Goal: Task Accomplishment & Management: Complete application form

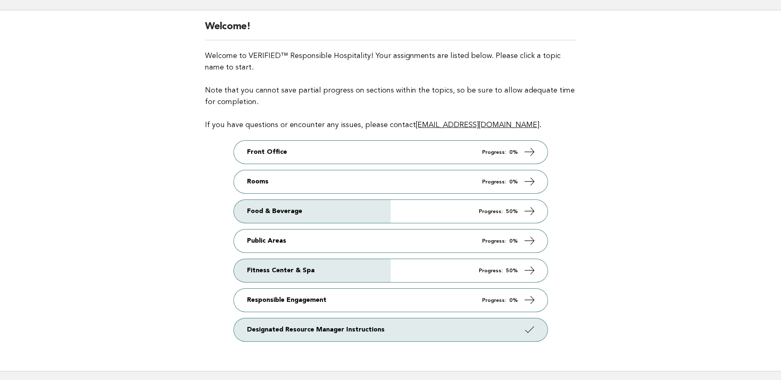
scroll to position [41, 0]
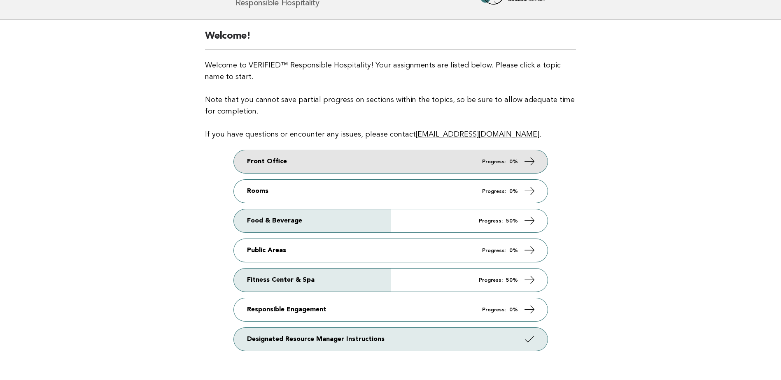
click at [350, 160] on link "Front Office Progress: 0%" at bounding box center [391, 161] width 314 height 23
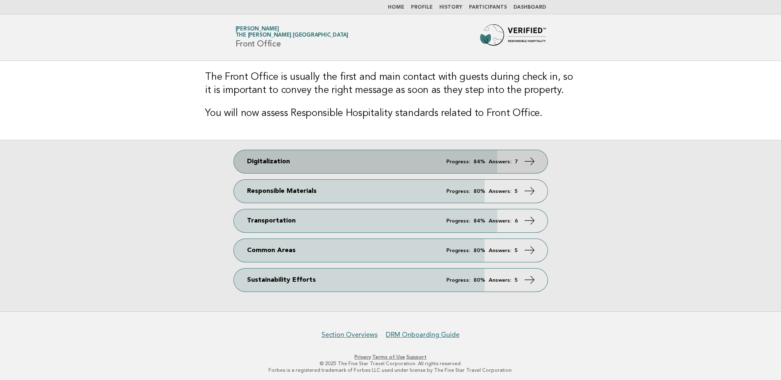
click at [318, 162] on link "Digitalization Progress: 84% Answers: 7" at bounding box center [391, 161] width 314 height 23
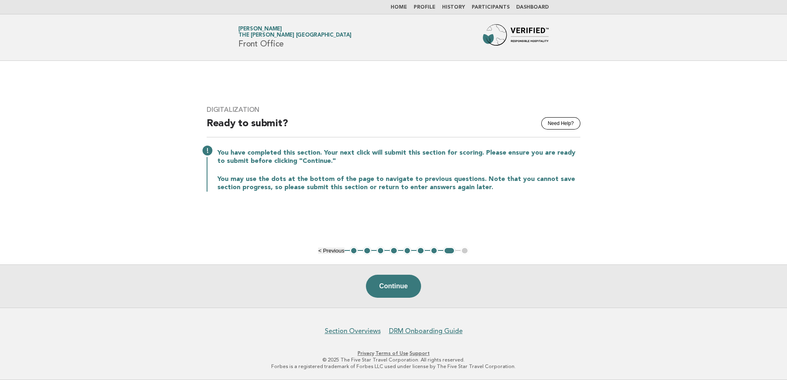
click at [353, 250] on button "1" at bounding box center [354, 251] width 8 height 8
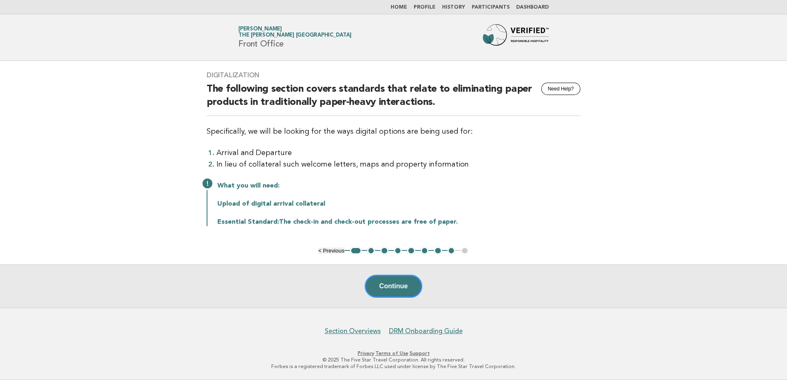
click at [369, 251] on button "2" at bounding box center [371, 251] width 8 height 8
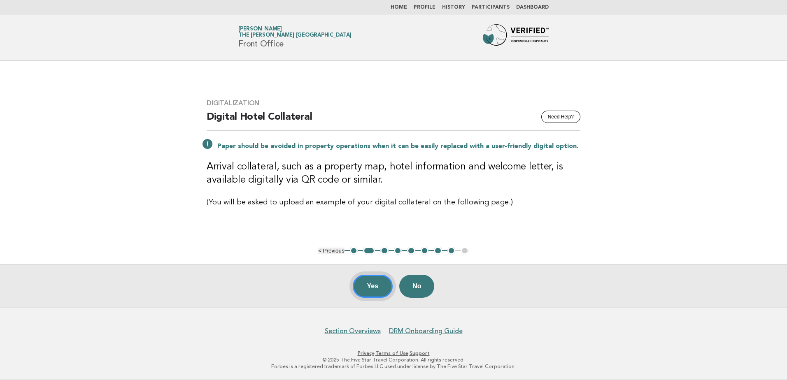
click at [368, 283] on button "Yes" at bounding box center [373, 286] width 40 height 23
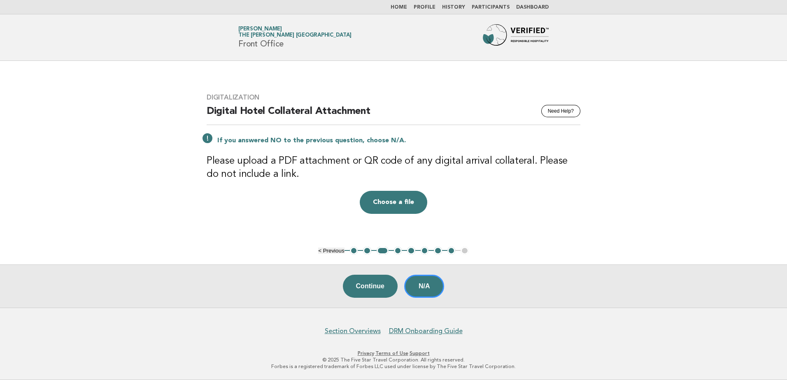
click at [365, 252] on button "2" at bounding box center [367, 251] width 8 height 8
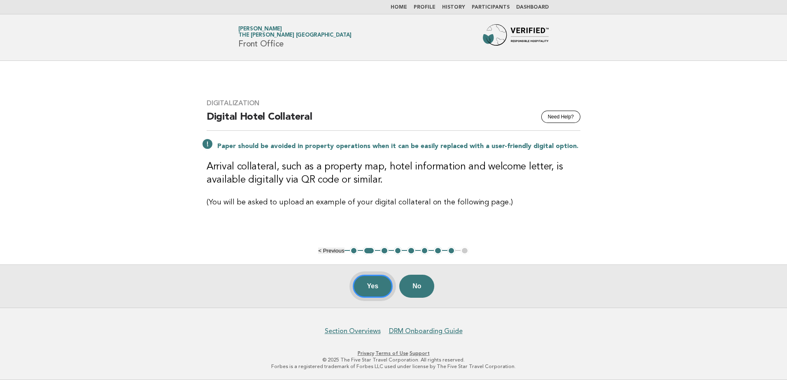
click at [376, 286] on button "Yes" at bounding box center [373, 286] width 40 height 23
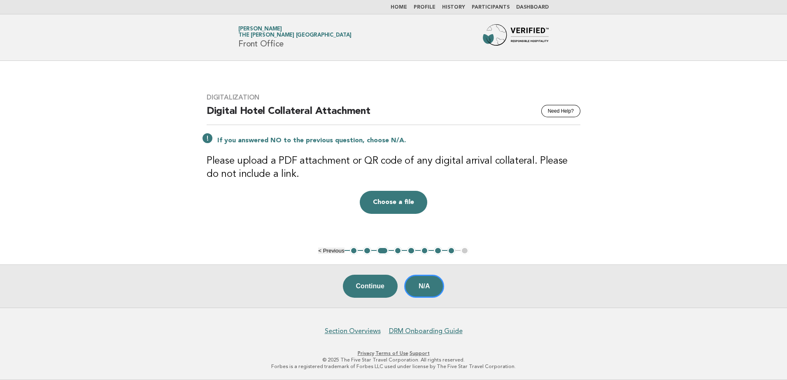
click at [369, 249] on button "2" at bounding box center [367, 251] width 8 height 8
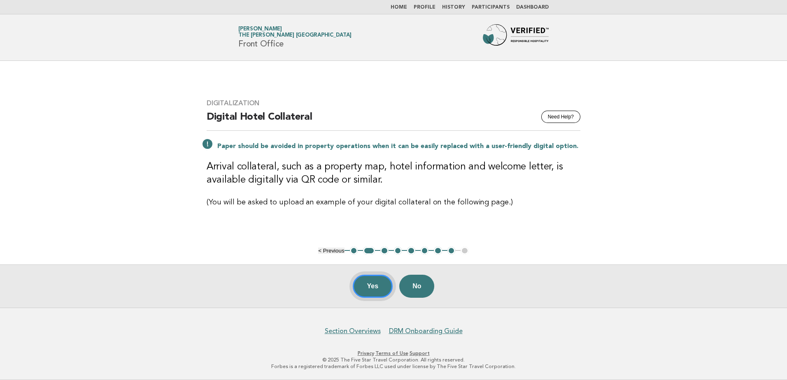
click at [374, 285] on button "Yes" at bounding box center [373, 286] width 40 height 23
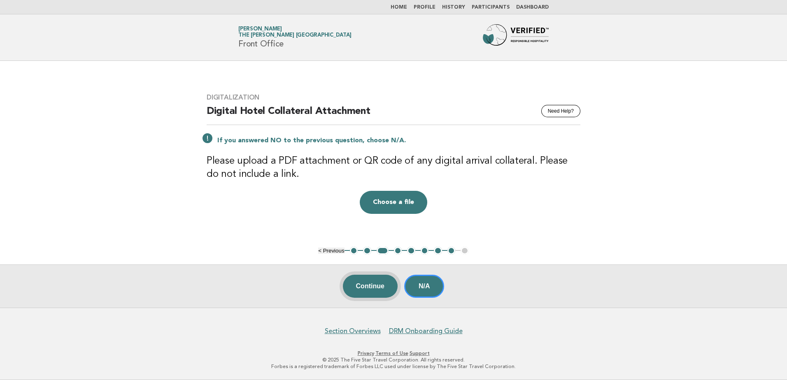
click at [376, 289] on button "Continue" at bounding box center [370, 286] width 55 height 23
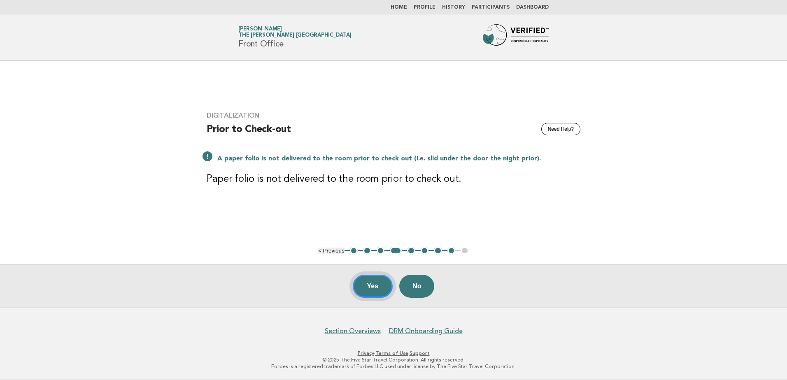
click at [362, 286] on button "Yes" at bounding box center [373, 286] width 40 height 23
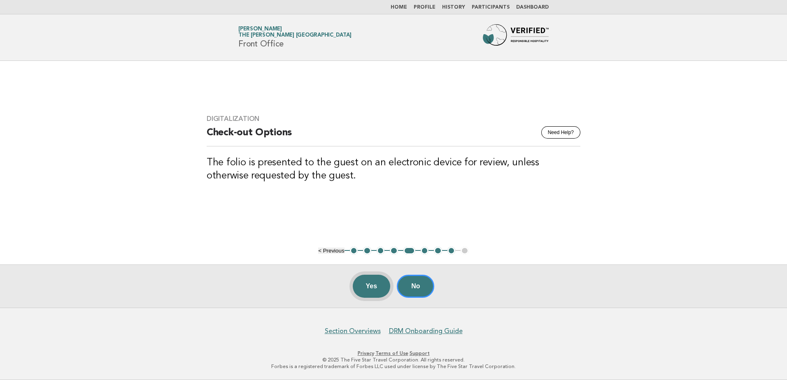
click at [362, 288] on button "Yes" at bounding box center [372, 286] width 38 height 23
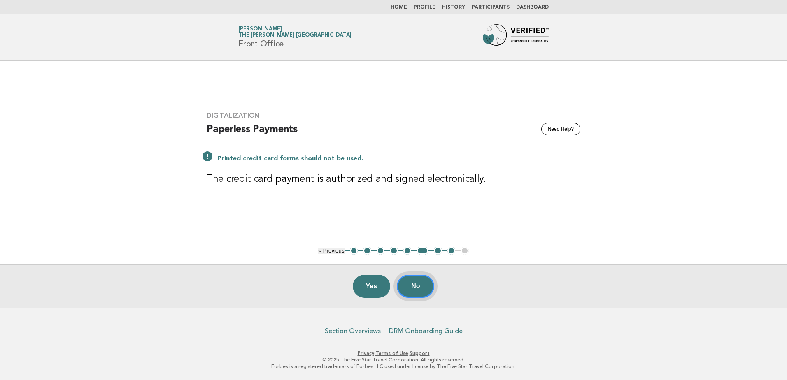
click at [416, 287] on button "No" at bounding box center [415, 286] width 37 height 23
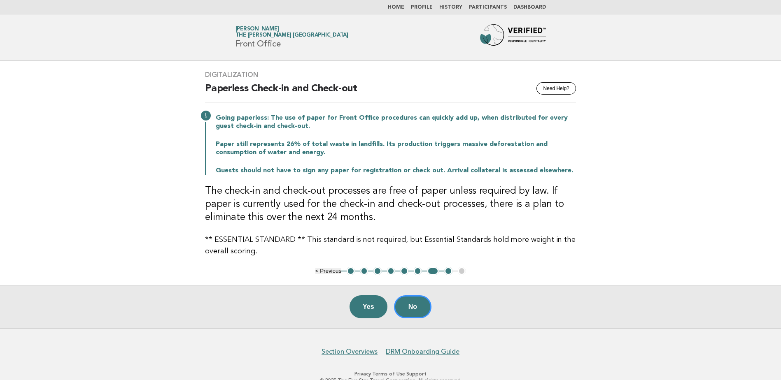
click at [413, 308] on button "No" at bounding box center [412, 306] width 37 height 23
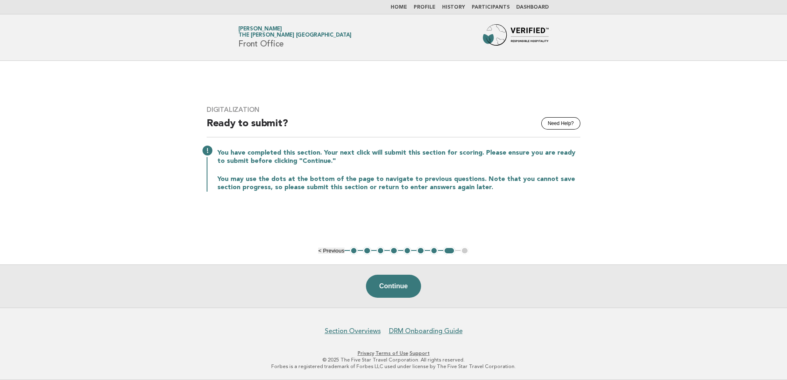
click at [404, 9] on link "Home" at bounding box center [398, 7] width 16 height 5
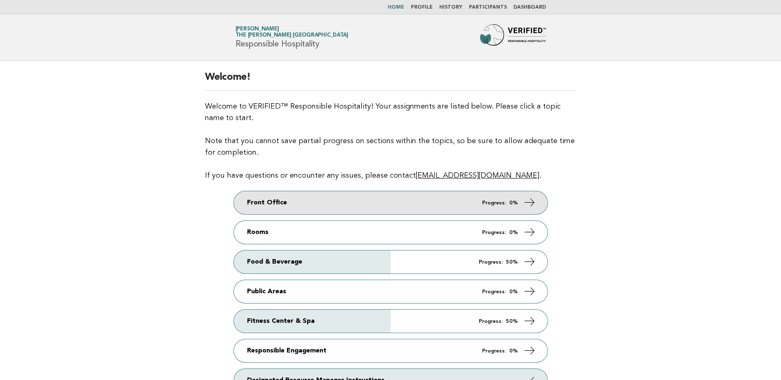
click at [332, 200] on link "Front Office Progress: 0%" at bounding box center [391, 202] width 314 height 23
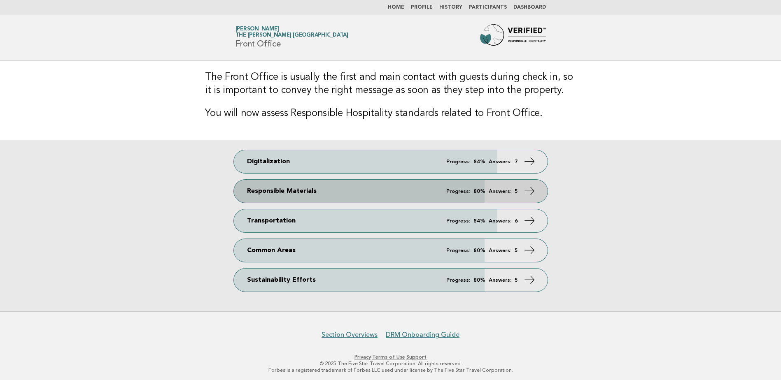
click at [306, 192] on link "Responsible Materials Progress: 80% Answers: 5" at bounding box center [391, 191] width 314 height 23
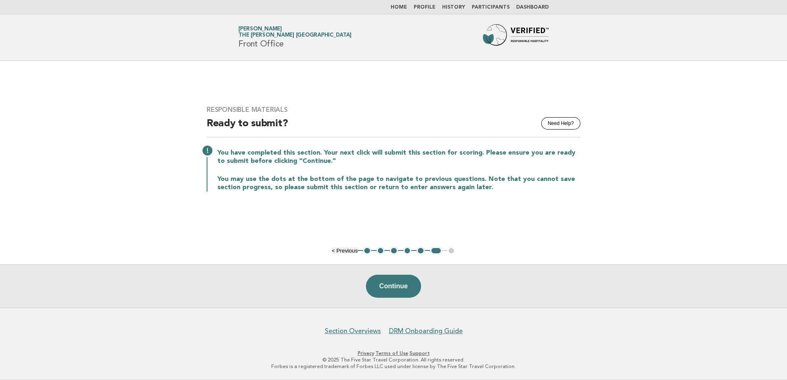
click at [364, 250] on button "1" at bounding box center [367, 251] width 8 height 8
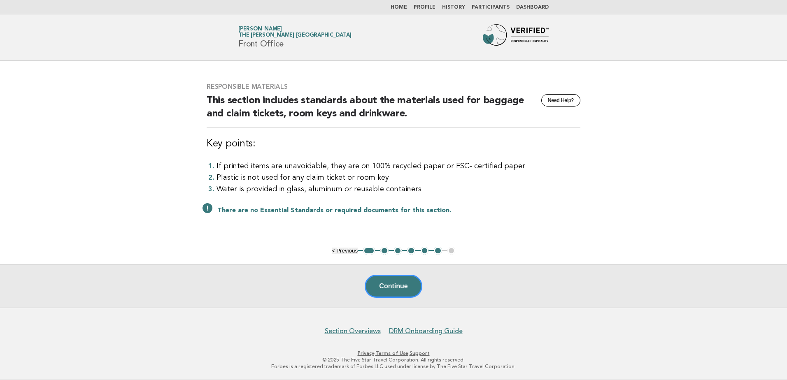
click at [384, 250] on button "2" at bounding box center [384, 251] width 8 height 8
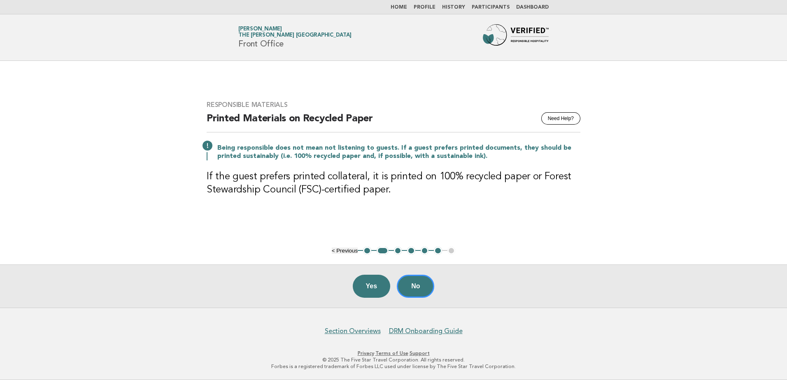
click at [396, 250] on button "3" at bounding box center [398, 251] width 8 height 8
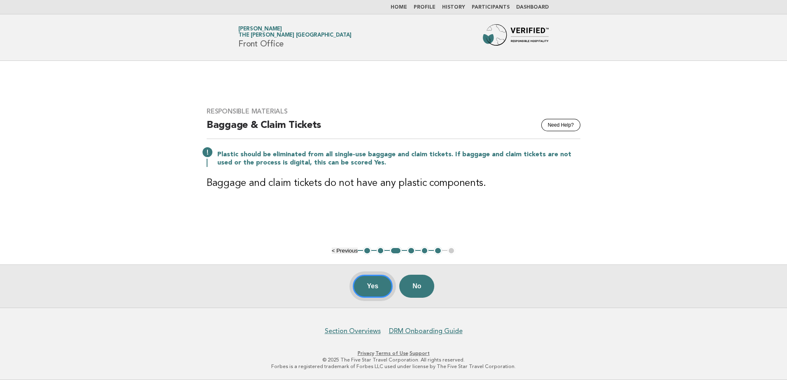
click at [358, 288] on button "Yes" at bounding box center [373, 286] width 40 height 23
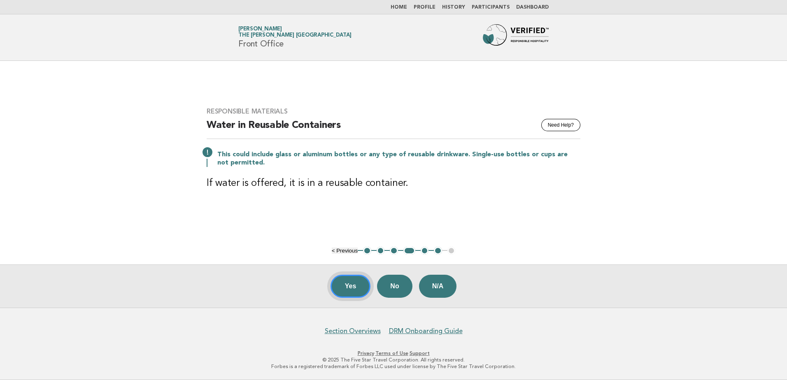
click at [351, 287] on button "Yes" at bounding box center [350, 286] width 40 height 23
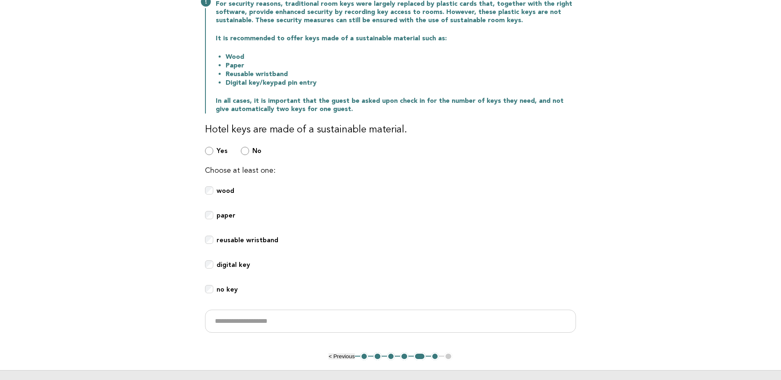
scroll to position [165, 0]
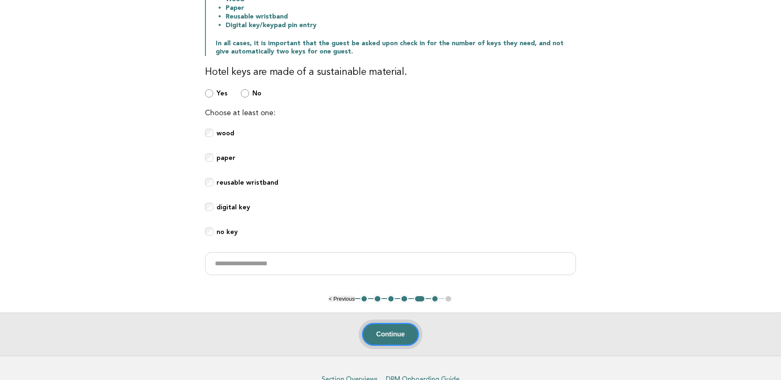
click at [397, 330] on button "Continue" at bounding box center [390, 334] width 57 height 23
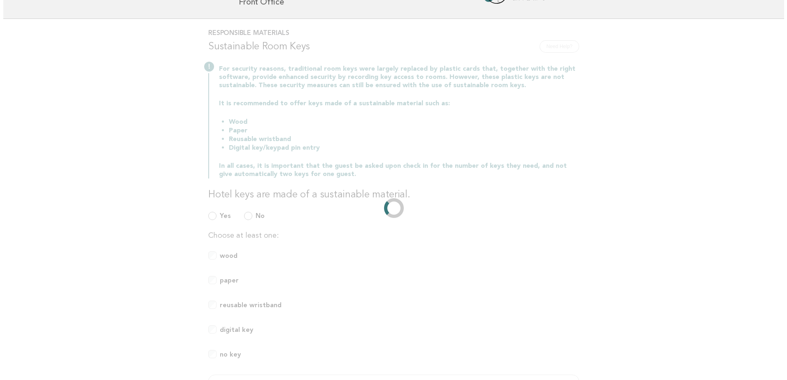
scroll to position [0, 0]
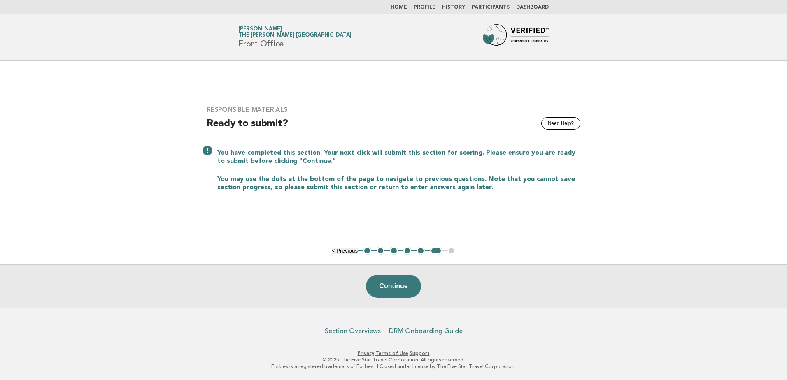
click at [404, 9] on link "Home" at bounding box center [398, 7] width 16 height 5
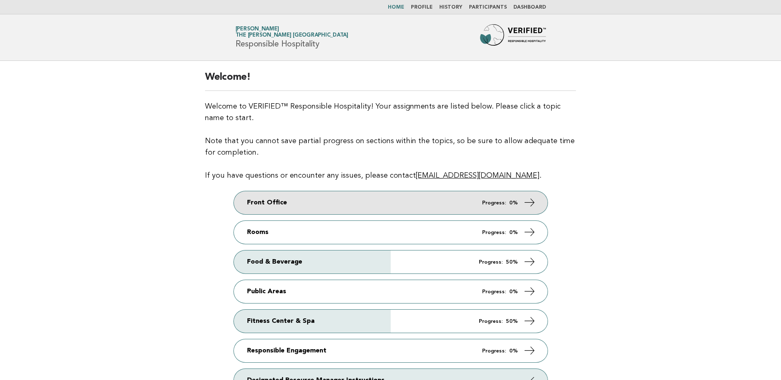
click at [395, 201] on link "Front Office Progress: 0%" at bounding box center [391, 202] width 314 height 23
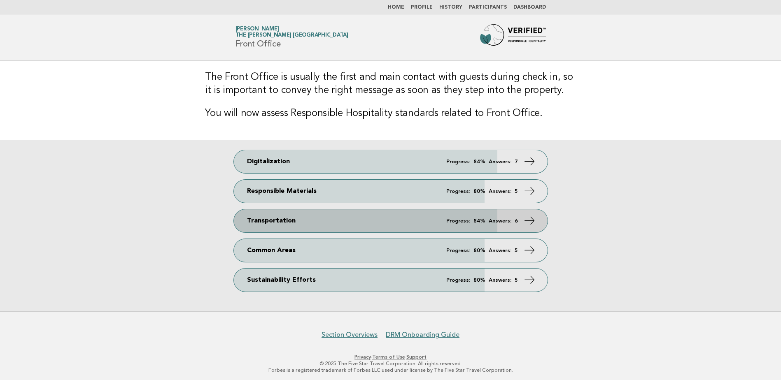
click at [323, 219] on link "Transportation Progress: 84% Answers: 6" at bounding box center [391, 220] width 314 height 23
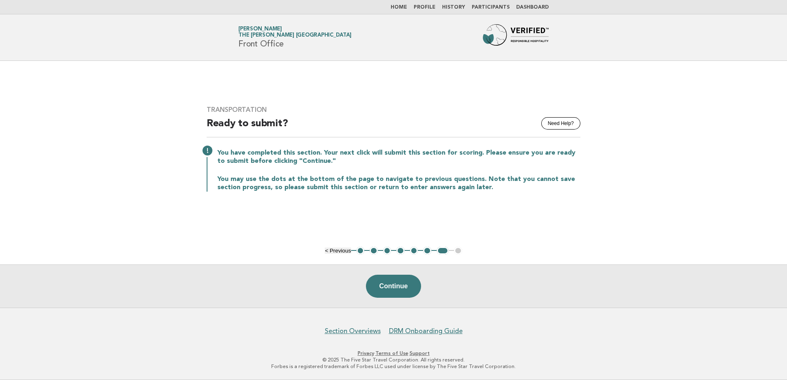
click at [358, 250] on button "1" at bounding box center [360, 251] width 8 height 8
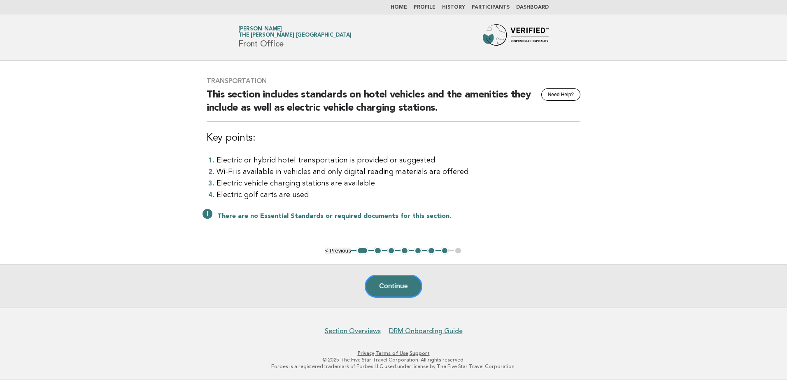
click at [377, 253] on button "2" at bounding box center [378, 251] width 8 height 8
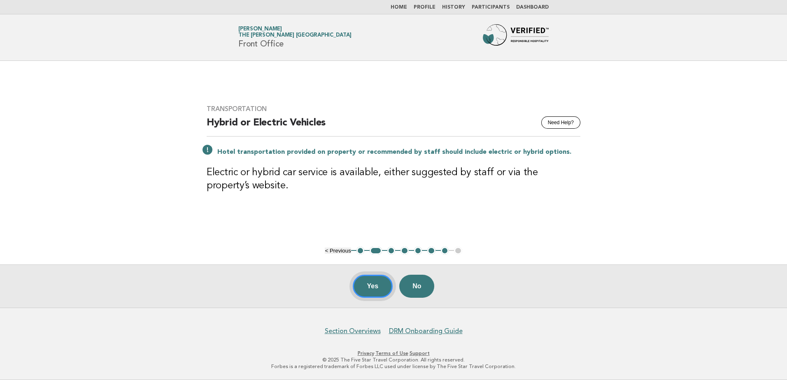
click at [372, 291] on button "Yes" at bounding box center [373, 286] width 40 height 23
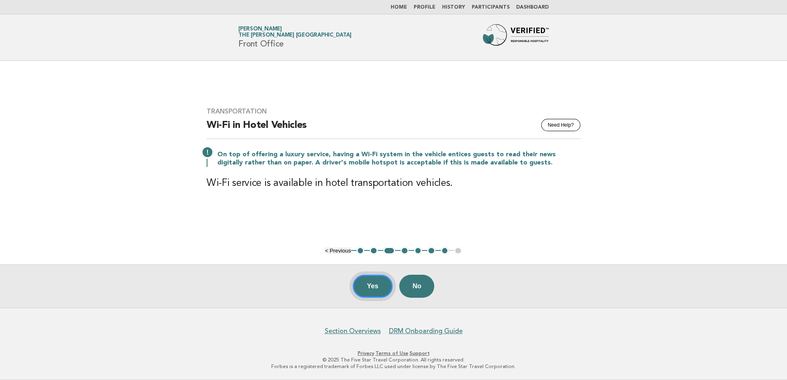
click at [372, 287] on button "Yes" at bounding box center [373, 286] width 40 height 23
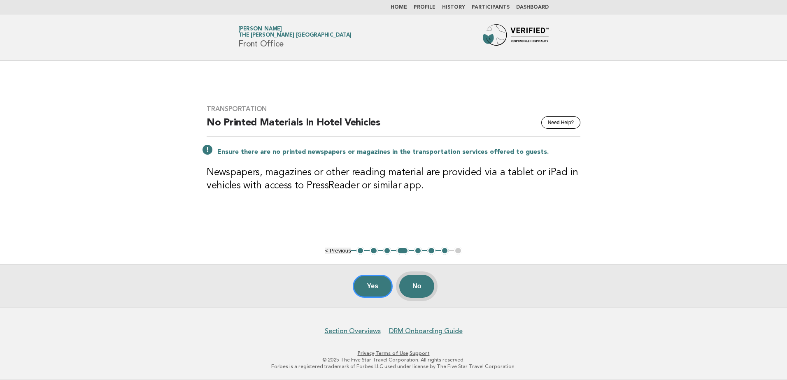
click at [419, 283] on button "No" at bounding box center [416, 286] width 35 height 23
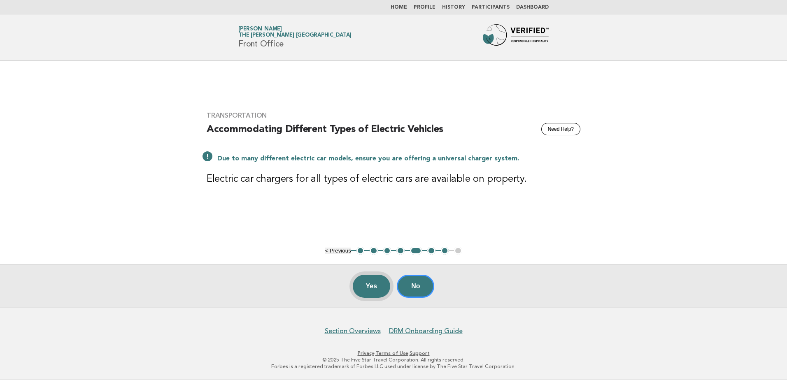
click at [367, 289] on button "Yes" at bounding box center [372, 286] width 38 height 23
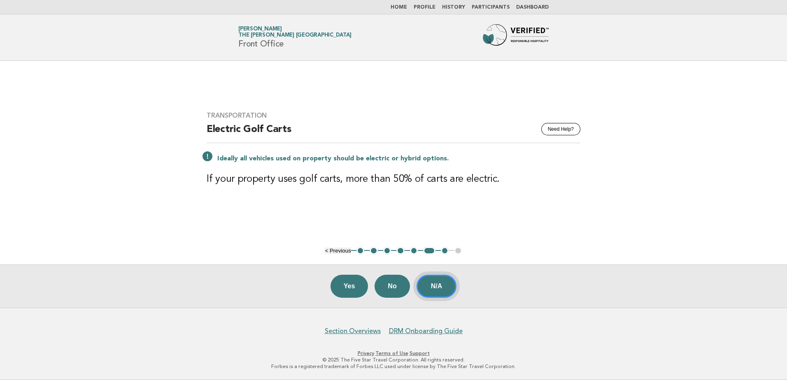
click at [434, 287] on button "N/A" at bounding box center [436, 286] width 40 height 23
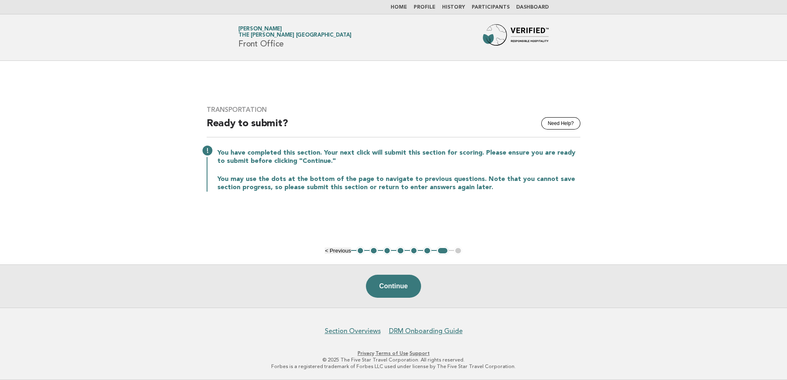
click at [402, 6] on link "Home" at bounding box center [398, 7] width 16 height 5
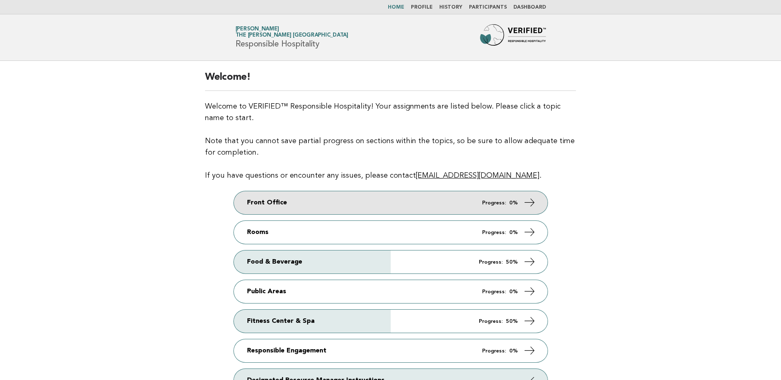
click at [372, 206] on link "Front Office Progress: 0%" at bounding box center [391, 202] width 314 height 23
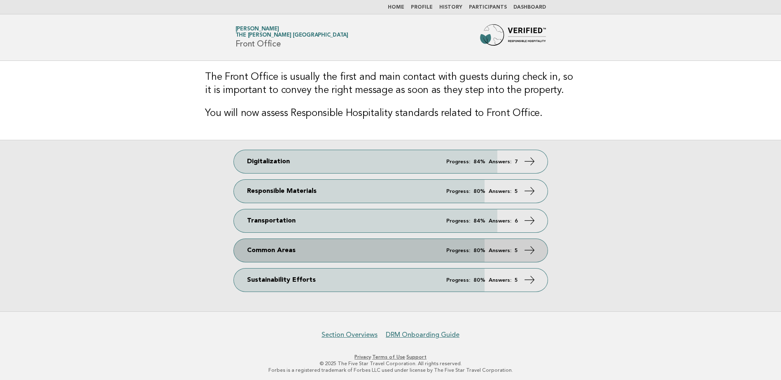
click at [353, 253] on link "Common Areas Progress: 80% Answers: 5" at bounding box center [391, 250] width 314 height 23
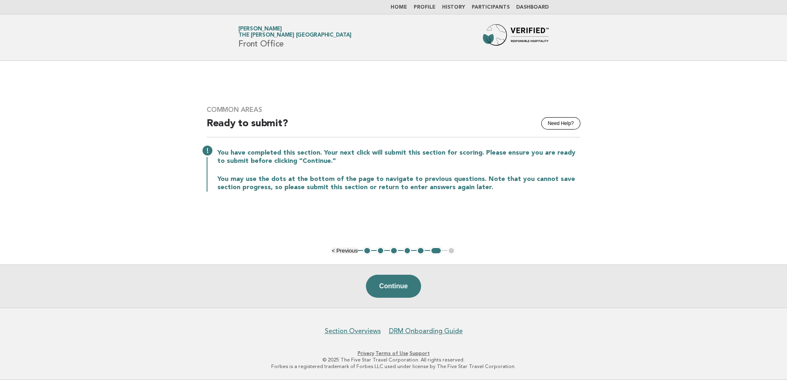
click at [366, 252] on button "1" at bounding box center [367, 251] width 8 height 8
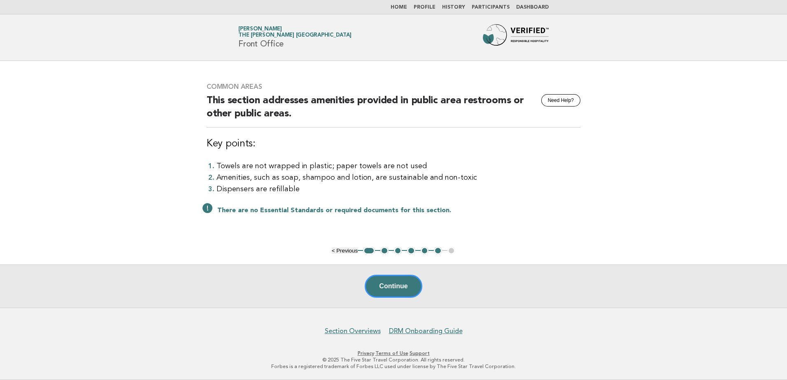
click at [383, 249] on button "2" at bounding box center [384, 251] width 8 height 8
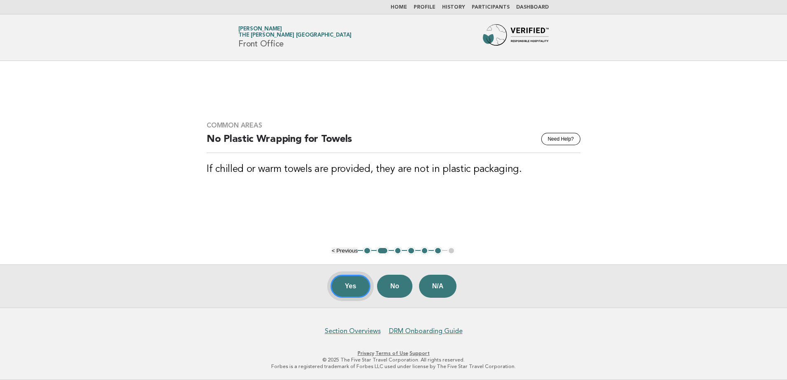
click at [346, 288] on button "Yes" at bounding box center [350, 286] width 40 height 23
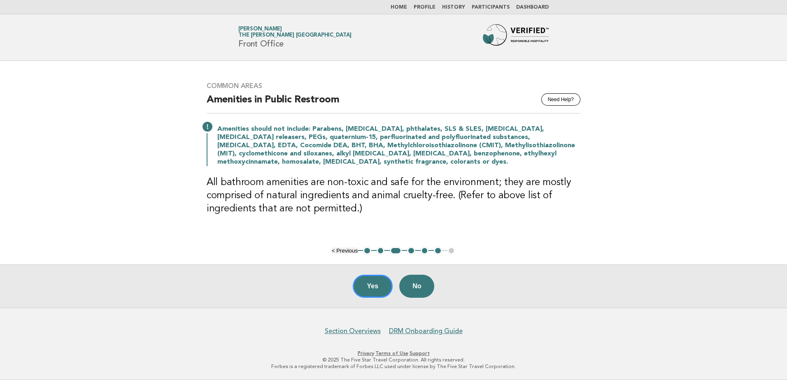
drag, startPoint x: 376, startPoint y: 286, endPoint x: 400, endPoint y: 286, distance: 24.3
click at [376, 286] on button "Yes" at bounding box center [373, 286] width 40 height 23
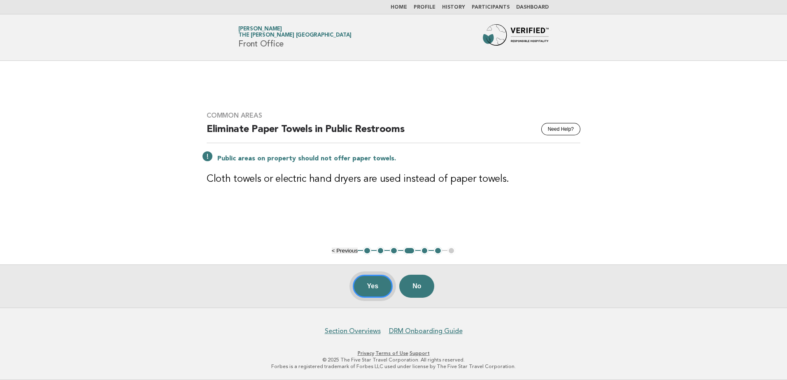
click at [362, 286] on button "Yes" at bounding box center [373, 286] width 40 height 23
click at [374, 286] on button "Yes" at bounding box center [373, 286] width 40 height 23
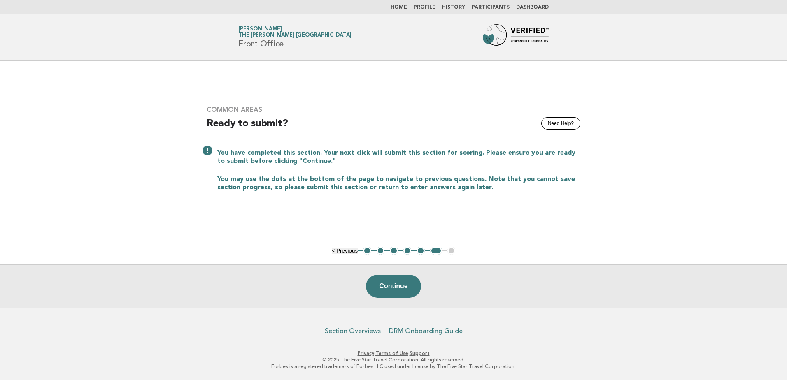
click at [407, 9] on link "Home" at bounding box center [398, 7] width 16 height 5
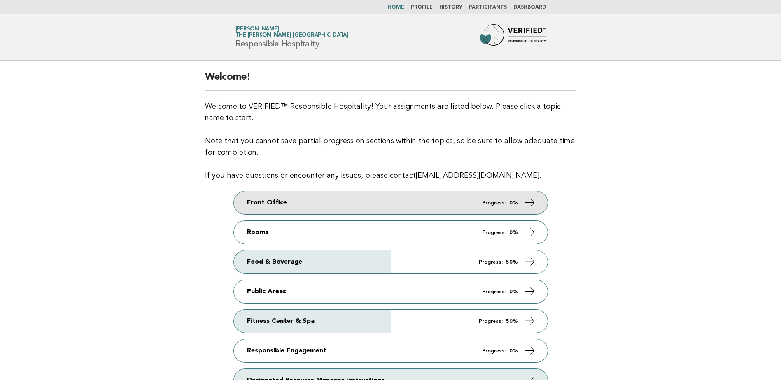
click at [397, 204] on link "Front Office Progress: 0%" at bounding box center [391, 202] width 314 height 23
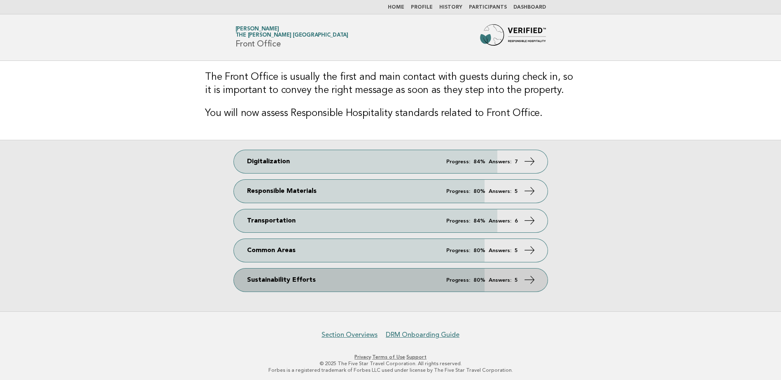
click at [300, 274] on link "Sustainability Efforts Progress: 80% Answers: 5" at bounding box center [391, 280] width 314 height 23
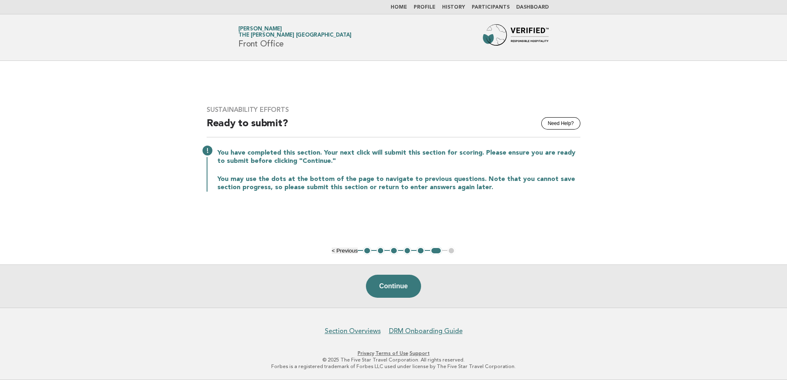
click at [368, 251] on button "1" at bounding box center [367, 251] width 8 height 8
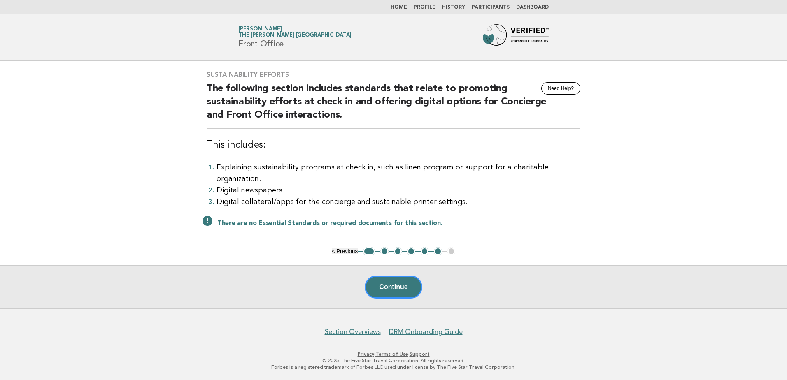
click at [384, 251] on button "2" at bounding box center [384, 251] width 8 height 8
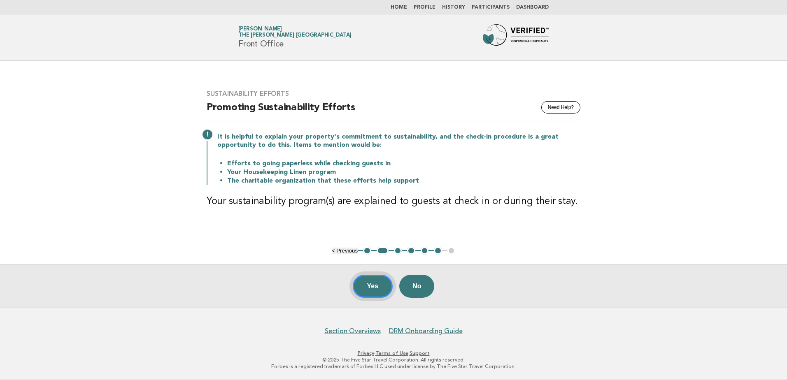
click at [369, 288] on button "Yes" at bounding box center [373, 286] width 40 height 23
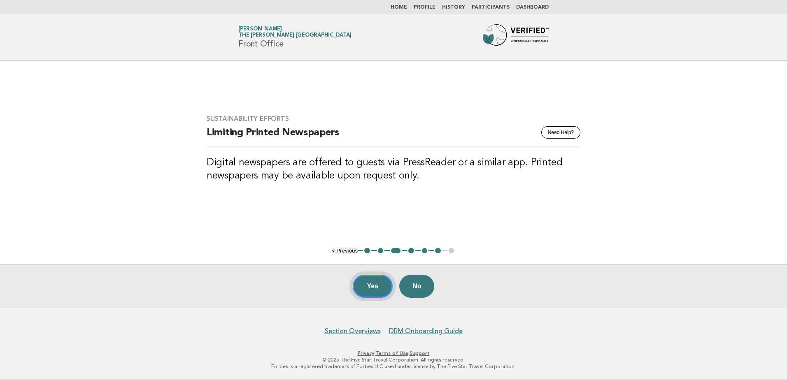
click at [382, 283] on button "Yes" at bounding box center [373, 286] width 40 height 23
click at [380, 283] on button "Yes" at bounding box center [373, 286] width 40 height 23
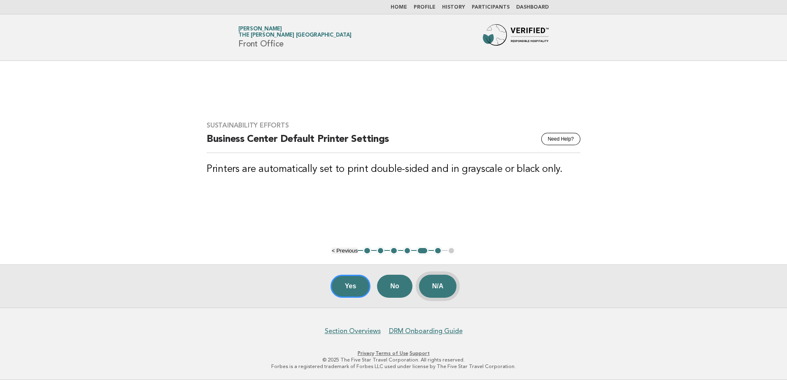
click at [438, 285] on button "N/A" at bounding box center [438, 286] width 38 height 23
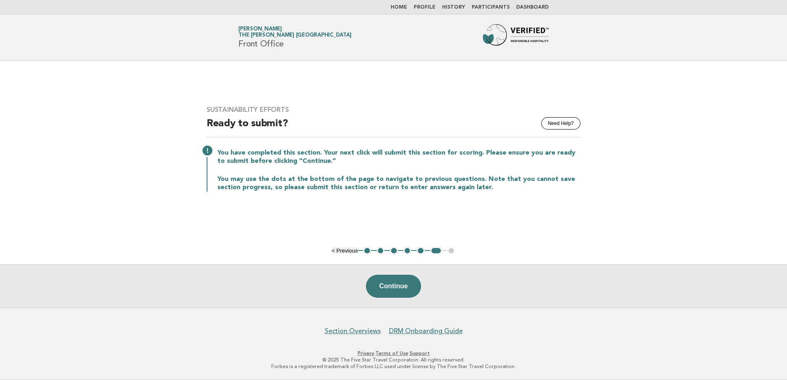
click at [407, 8] on link "Home" at bounding box center [398, 7] width 16 height 5
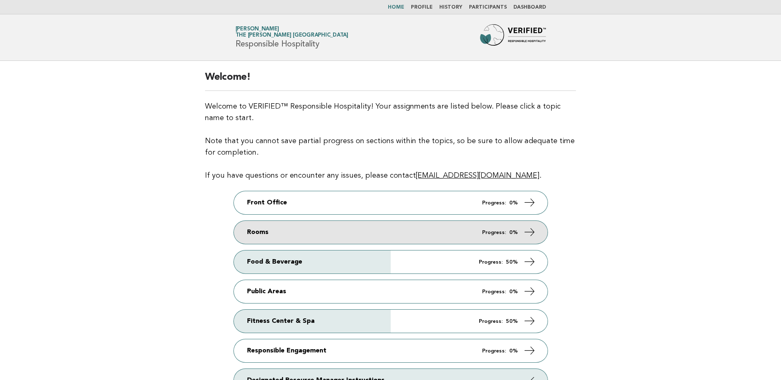
click at [390, 231] on link "Rooms Progress: 0%" at bounding box center [391, 232] width 314 height 23
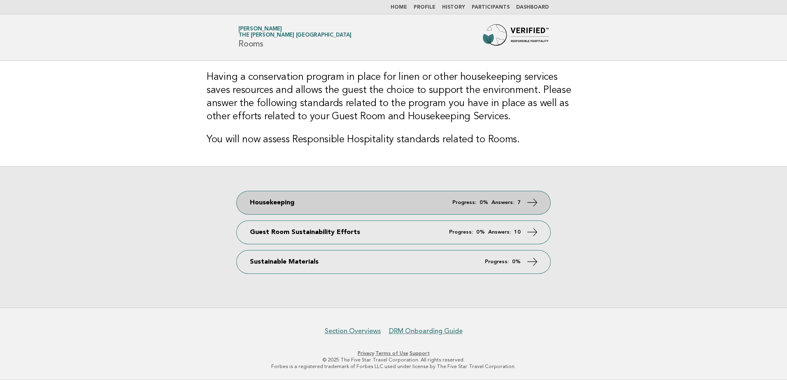
click at [408, 200] on link "Housekeeping Progress: 0% Answers: 7" at bounding box center [394, 202] width 314 height 23
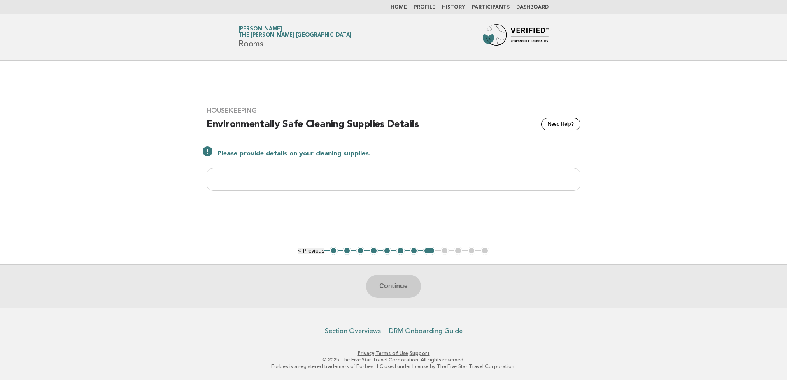
click at [332, 252] on button "1" at bounding box center [334, 251] width 8 height 8
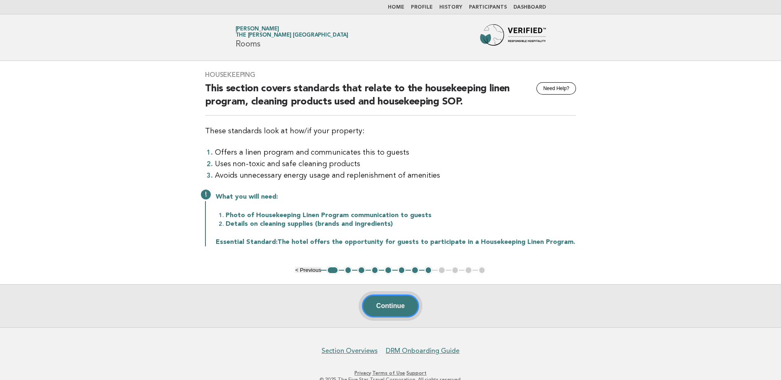
click at [384, 306] on button "Continue" at bounding box center [390, 306] width 57 height 23
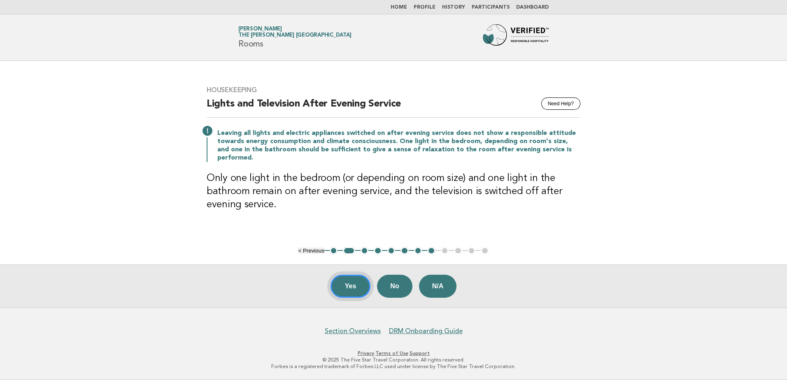
click at [352, 284] on button "Yes" at bounding box center [350, 286] width 40 height 23
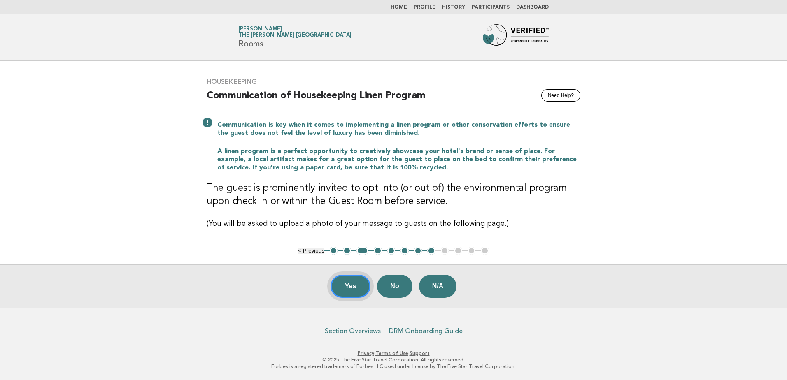
click at [350, 287] on button "Yes" at bounding box center [350, 286] width 40 height 23
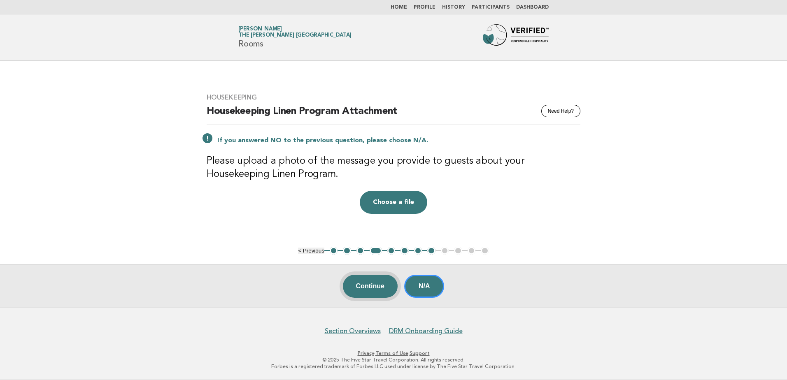
click at [381, 285] on button "Continue" at bounding box center [370, 286] width 55 height 23
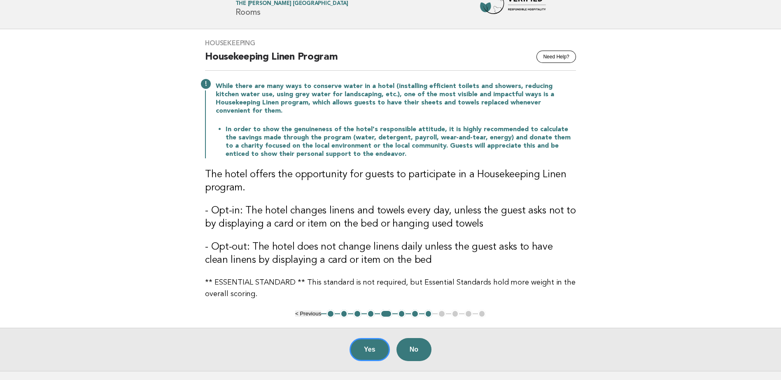
scroll to position [41, 0]
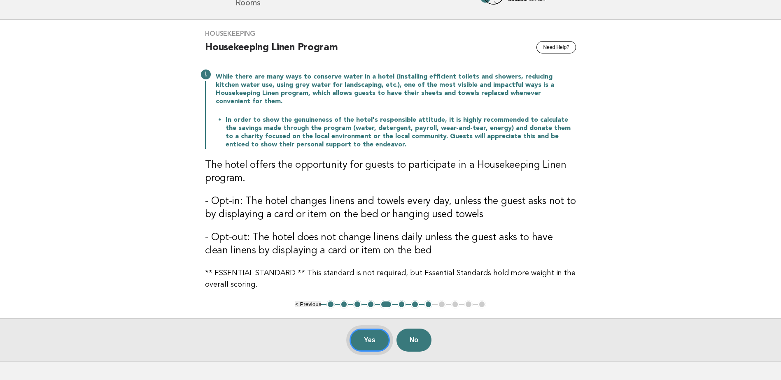
click at [376, 338] on button "Yes" at bounding box center [369, 340] width 40 height 23
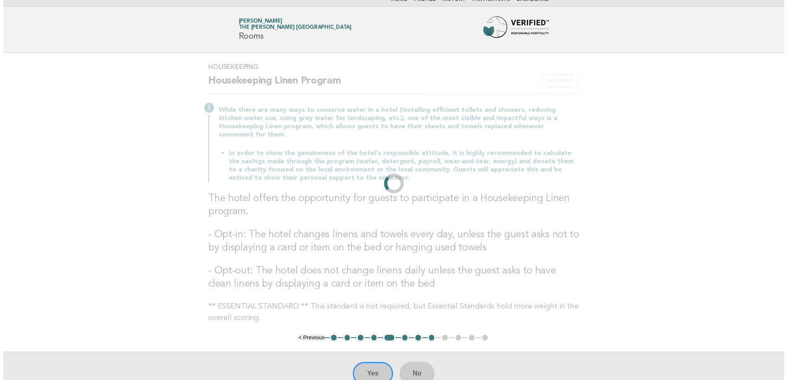
scroll to position [0, 0]
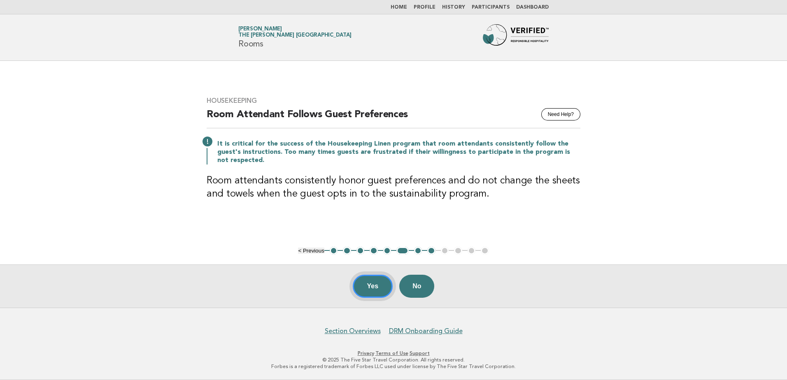
click at [376, 288] on button "Yes" at bounding box center [373, 286] width 40 height 23
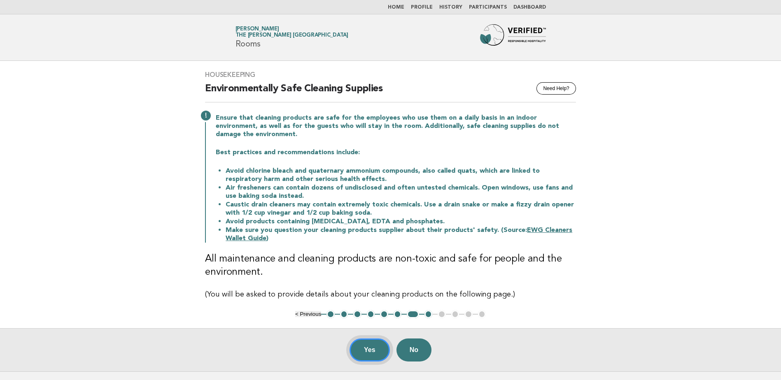
click at [369, 348] on button "Yes" at bounding box center [369, 350] width 40 height 23
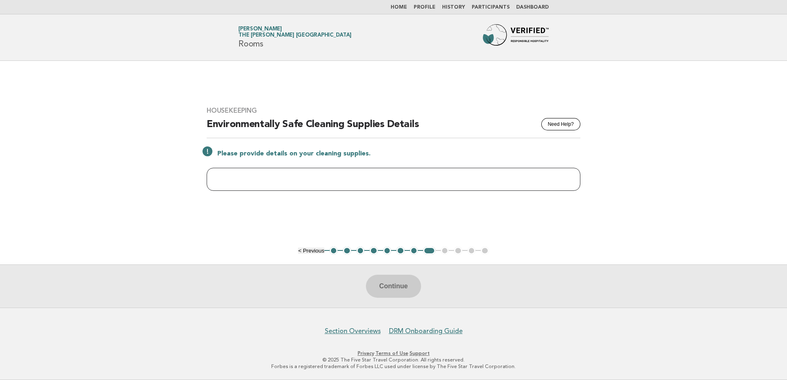
click at [380, 174] on input "text" at bounding box center [394, 179] width 374 height 23
type input "*"
type input "******"
click at [572, 292] on div "Continue" at bounding box center [393, 286] width 787 height 43
click at [402, 287] on button "Continue" at bounding box center [393, 286] width 55 height 23
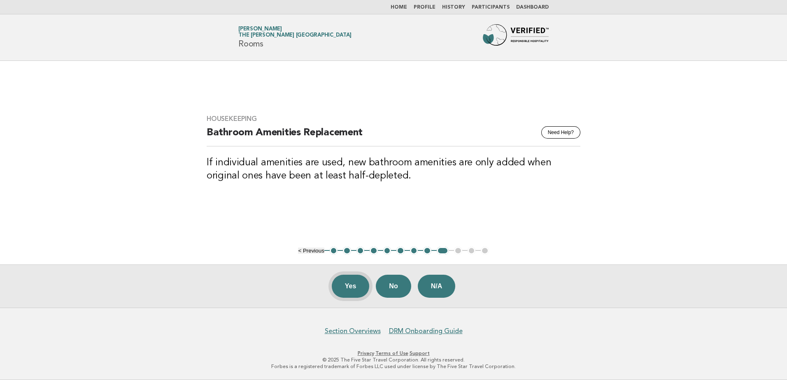
click at [345, 289] on button "Yes" at bounding box center [351, 286] width 38 height 23
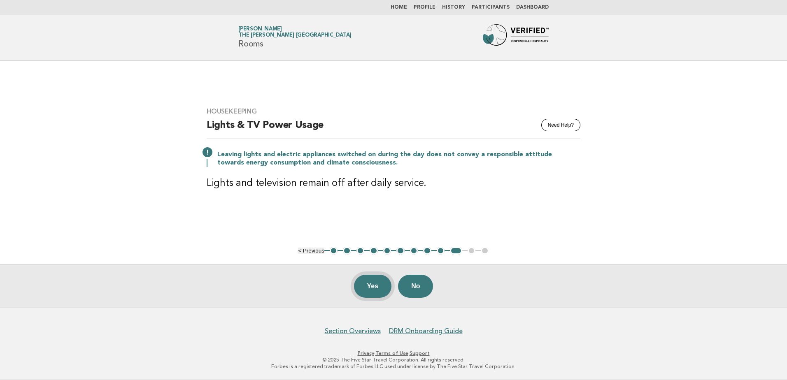
click at [367, 283] on button "Yes" at bounding box center [373, 286] width 38 height 23
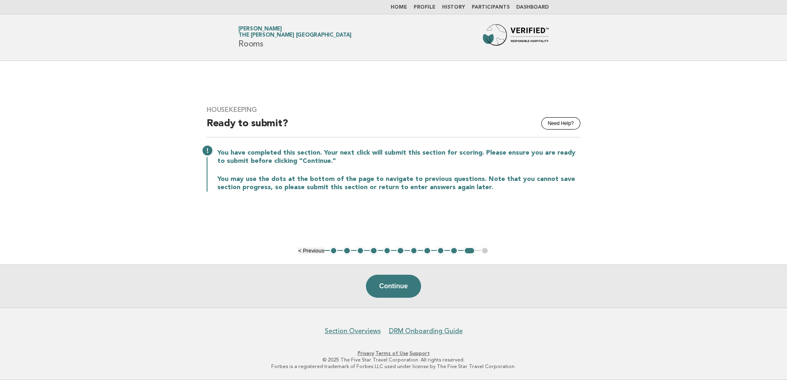
click at [404, 5] on link "Home" at bounding box center [398, 7] width 16 height 5
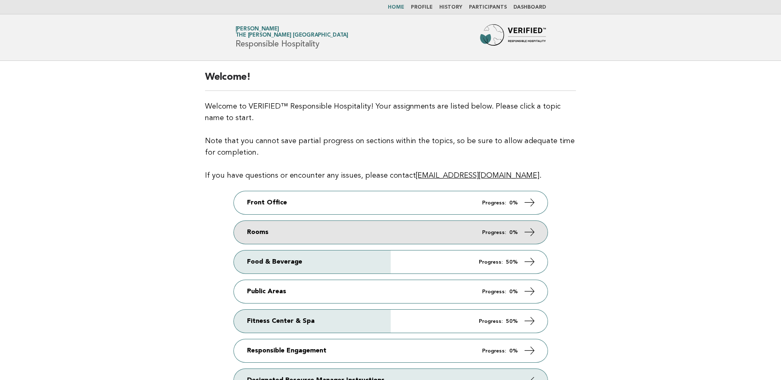
click at [388, 230] on link "Rooms Progress: 0%" at bounding box center [391, 232] width 314 height 23
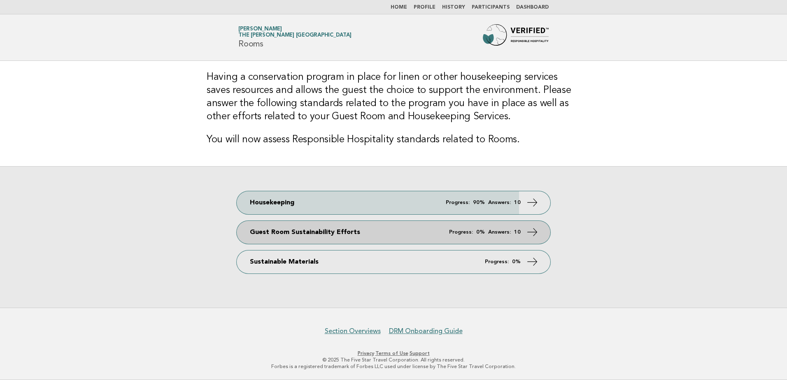
click at [380, 233] on link "Guest Room Sustainability Efforts Progress: 0% Answers: 10" at bounding box center [394, 232] width 314 height 23
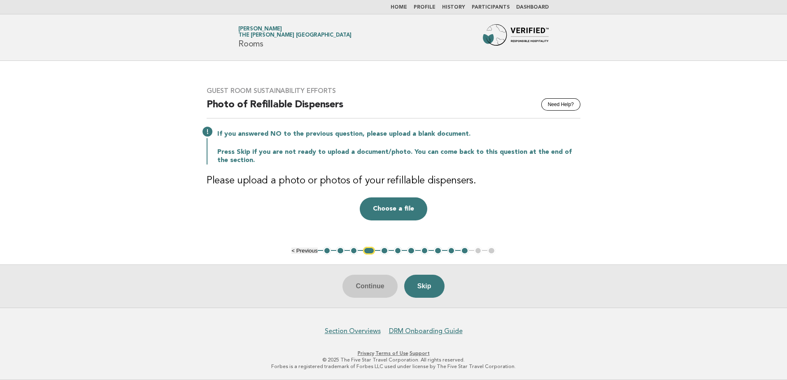
click at [324, 251] on button "1" at bounding box center [327, 251] width 8 height 8
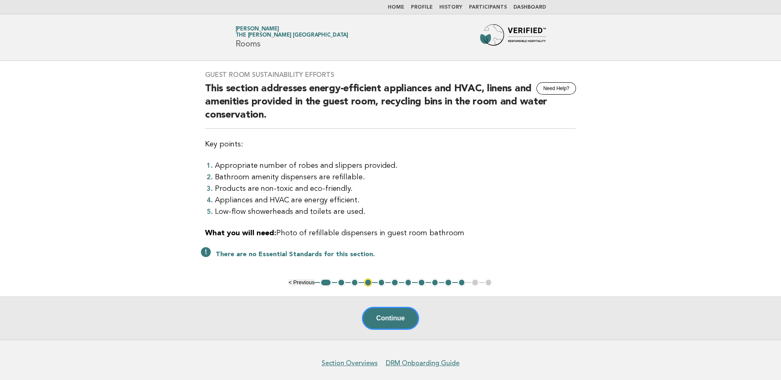
click at [324, 283] on button "1" at bounding box center [326, 283] width 12 height 8
click at [341, 283] on button "2" at bounding box center [341, 283] width 8 height 8
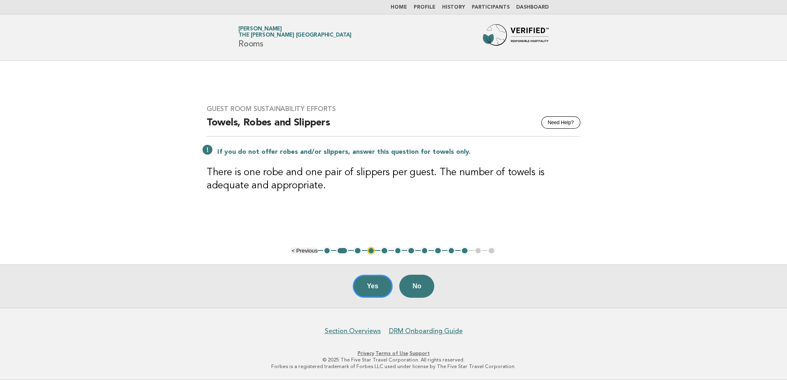
click at [325, 249] on button "1" at bounding box center [327, 251] width 8 height 8
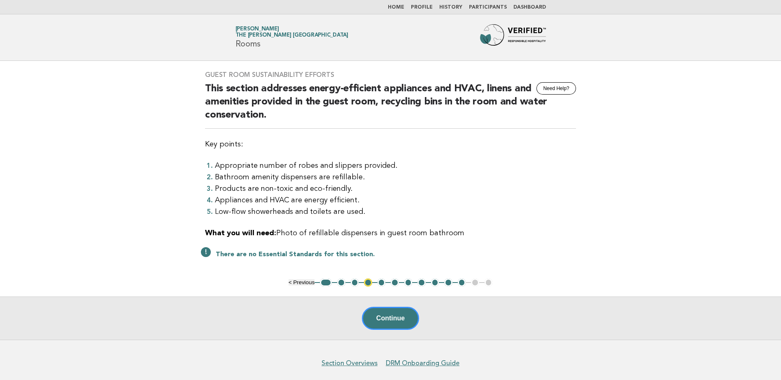
click at [342, 283] on button "2" at bounding box center [341, 283] width 8 height 8
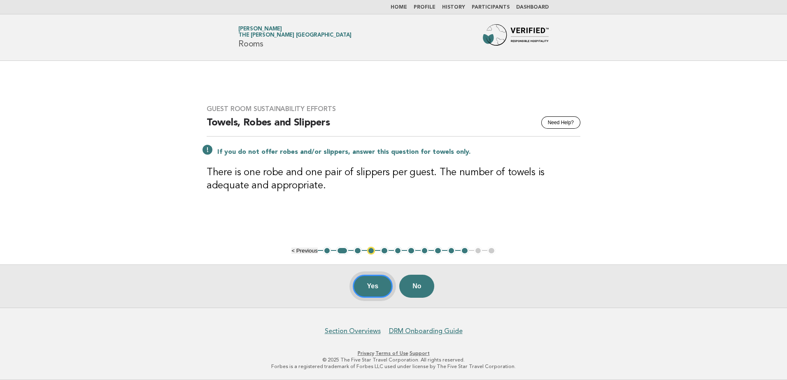
click at [364, 284] on button "Yes" at bounding box center [373, 286] width 40 height 23
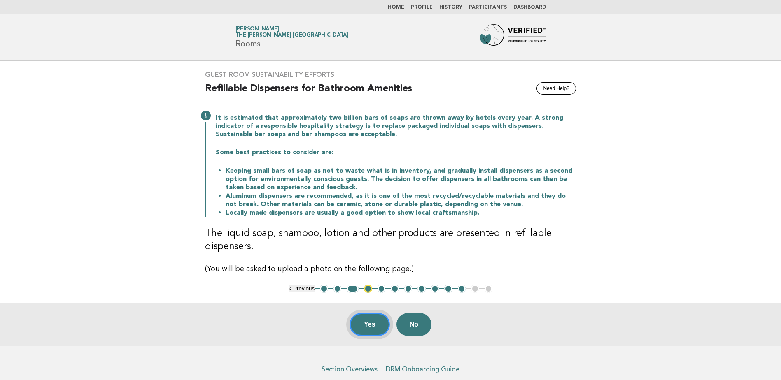
click at [369, 322] on button "Yes" at bounding box center [369, 324] width 40 height 23
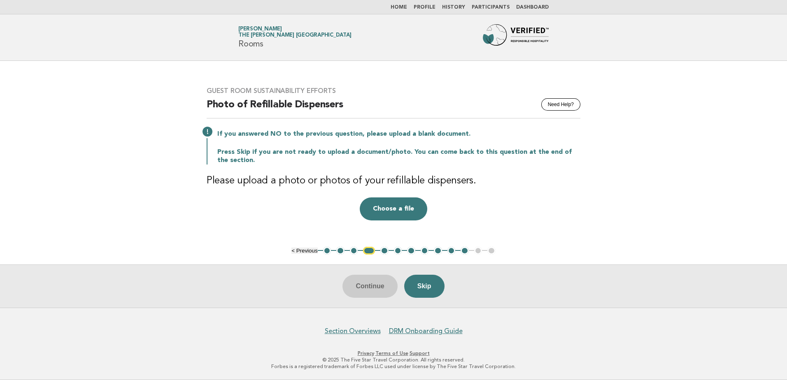
click at [381, 251] on button "5" at bounding box center [384, 251] width 8 height 8
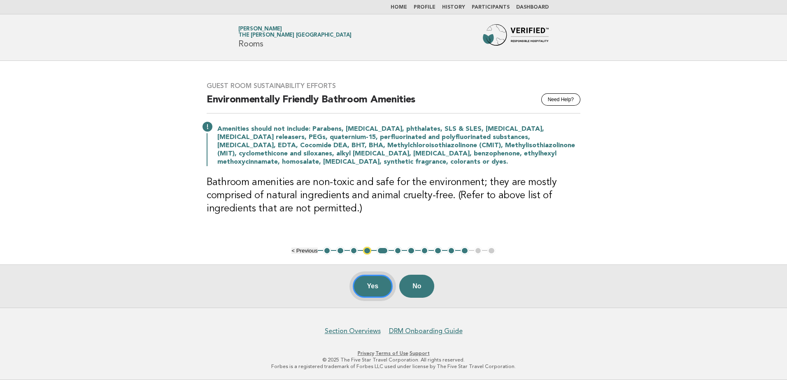
click at [369, 286] on button "Yes" at bounding box center [373, 286] width 40 height 23
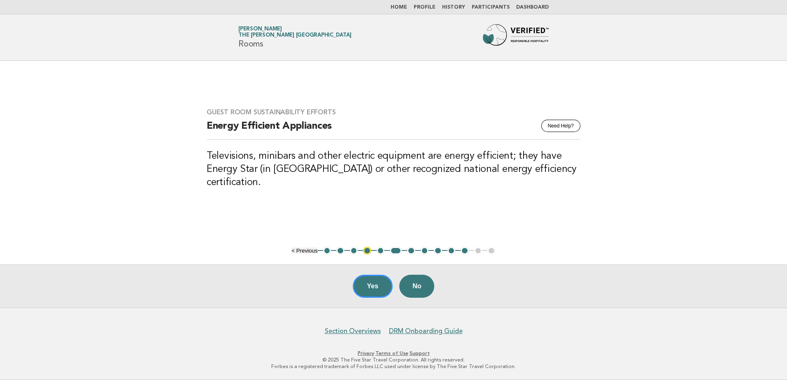
click at [379, 249] on button "5" at bounding box center [380, 251] width 8 height 8
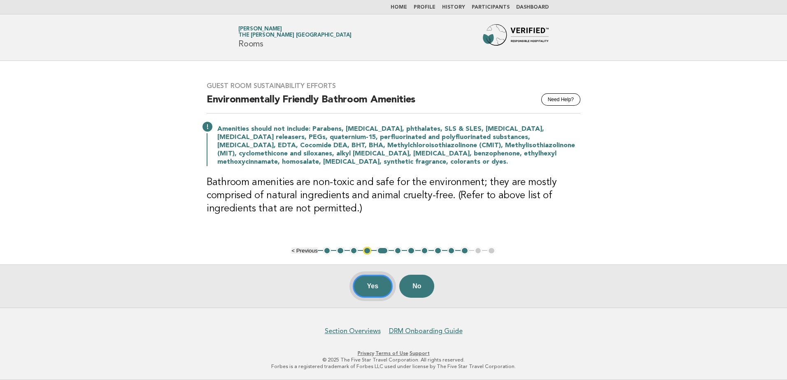
click at [373, 286] on button "Yes" at bounding box center [373, 286] width 40 height 23
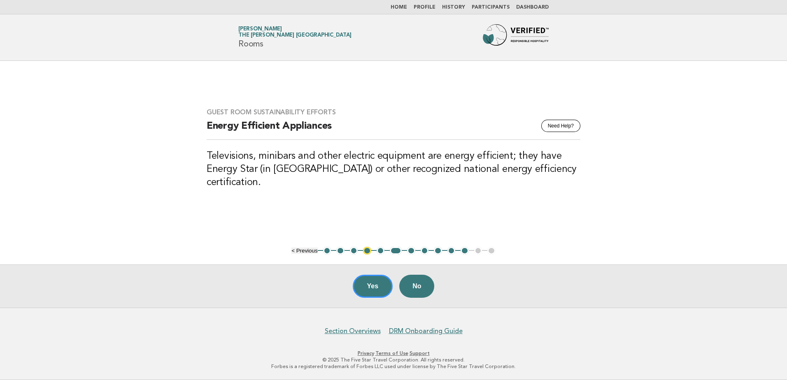
click at [381, 250] on button "5" at bounding box center [380, 251] width 8 height 8
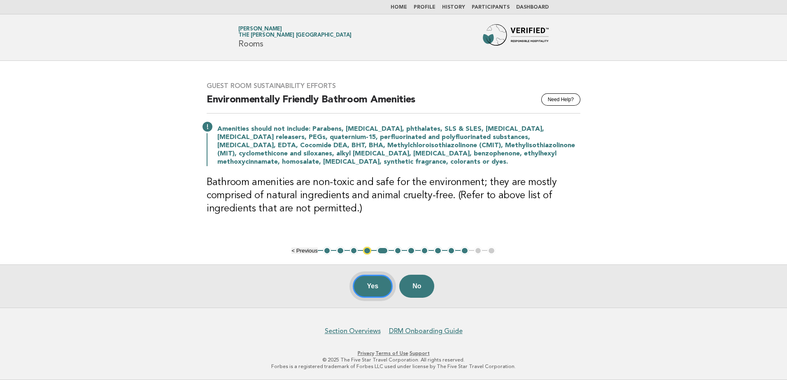
click at [374, 285] on button "Yes" at bounding box center [373, 286] width 40 height 23
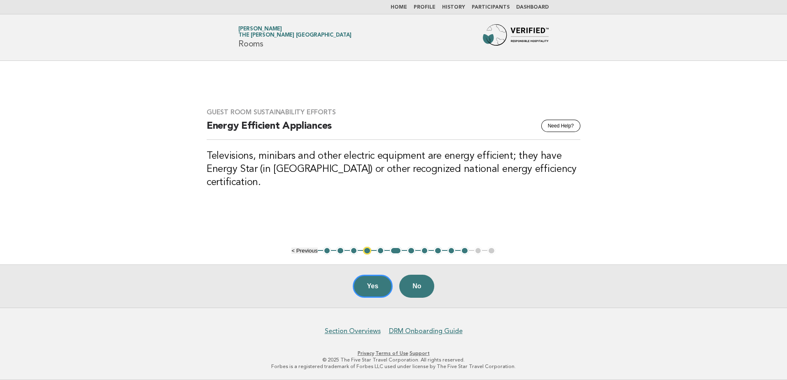
click at [374, 285] on button "Yes" at bounding box center [373, 286] width 40 height 23
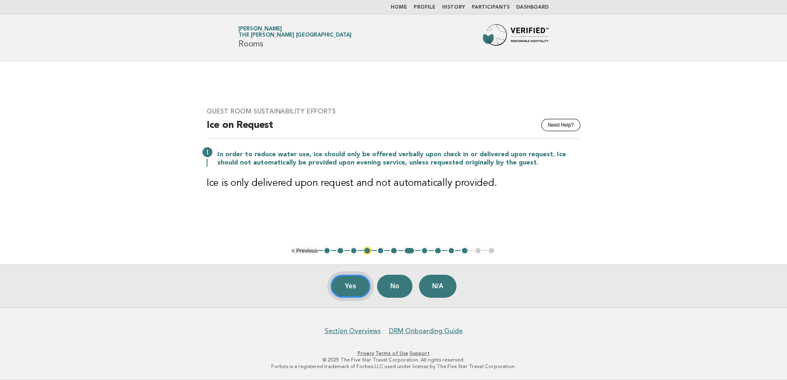
click at [355, 283] on button "Yes" at bounding box center [350, 286] width 40 height 23
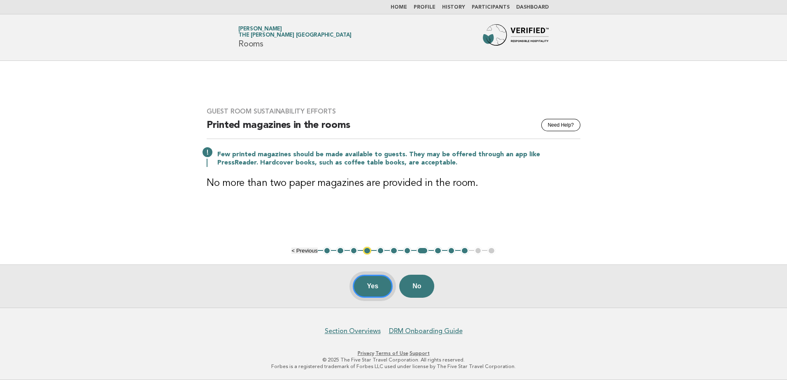
click at [371, 281] on button "Yes" at bounding box center [373, 286] width 40 height 23
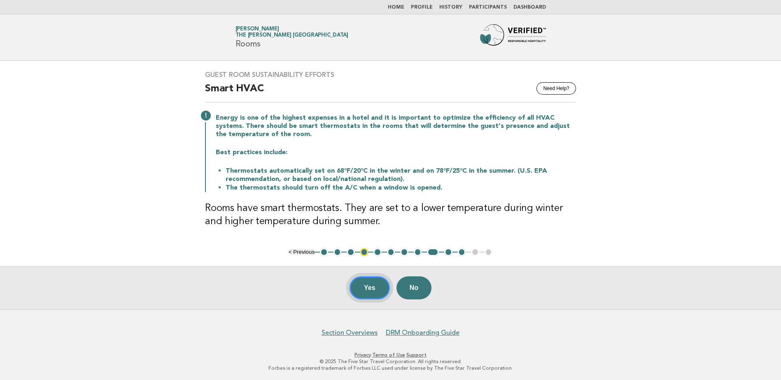
click at [373, 288] on button "Yes" at bounding box center [369, 287] width 40 height 23
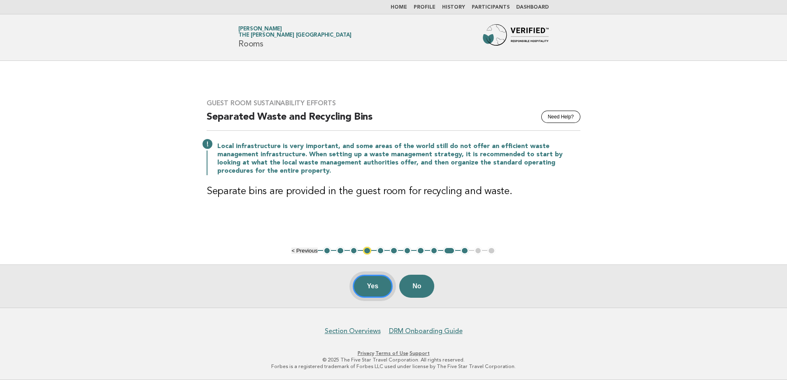
click at [373, 288] on button "Yes" at bounding box center [373, 286] width 40 height 23
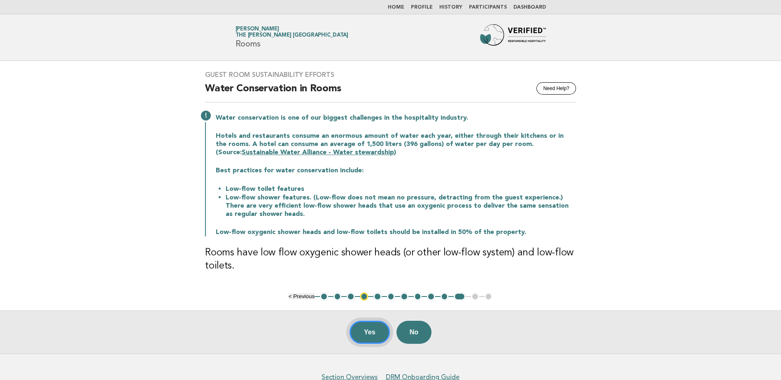
click at [369, 332] on button "Yes" at bounding box center [369, 332] width 40 height 23
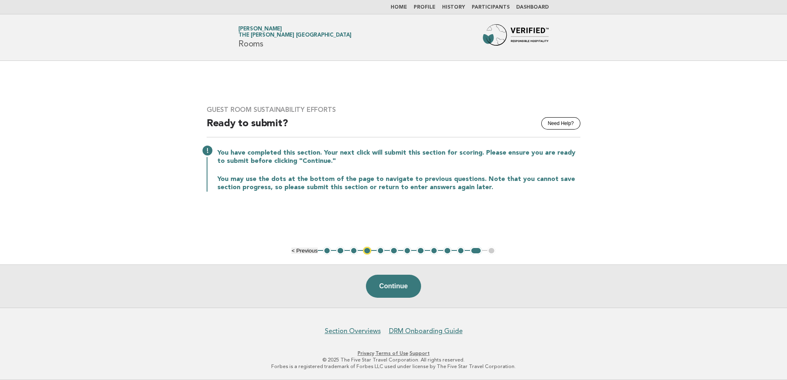
click at [406, 7] on link "Home" at bounding box center [398, 7] width 16 height 5
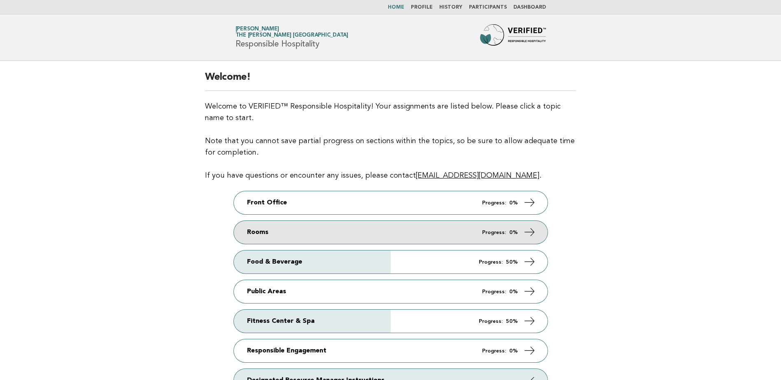
click at [389, 229] on link "Rooms Progress: 0%" at bounding box center [391, 232] width 314 height 23
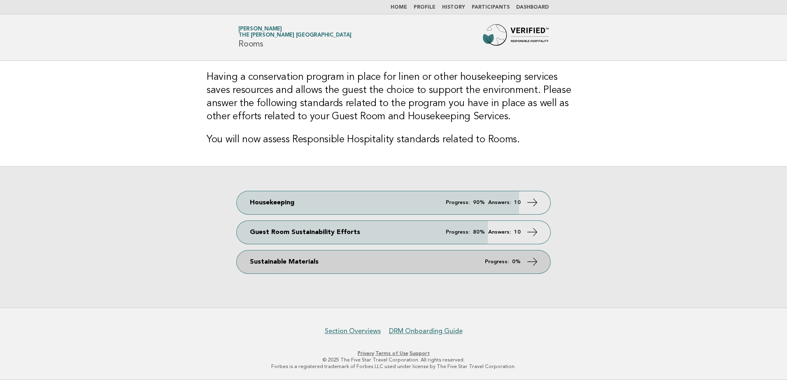
click at [346, 264] on link "Sustainable Materials Progress: 0%" at bounding box center [394, 262] width 314 height 23
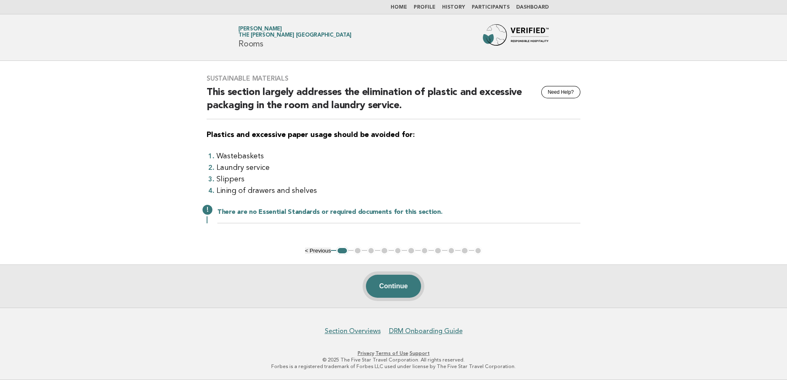
click at [383, 289] on button "Continue" at bounding box center [393, 286] width 55 height 23
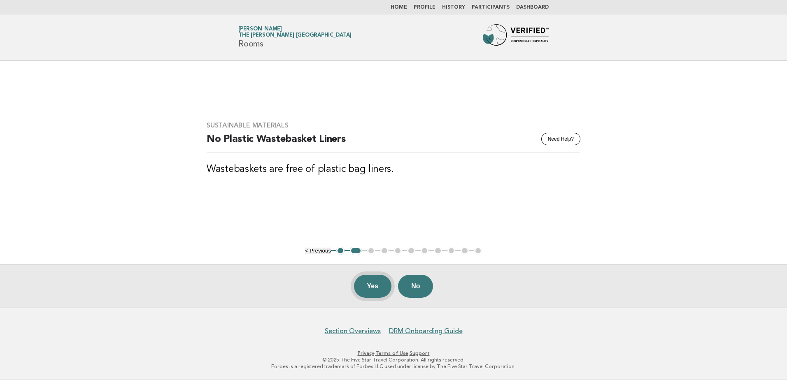
click at [365, 288] on button "Yes" at bounding box center [373, 286] width 38 height 23
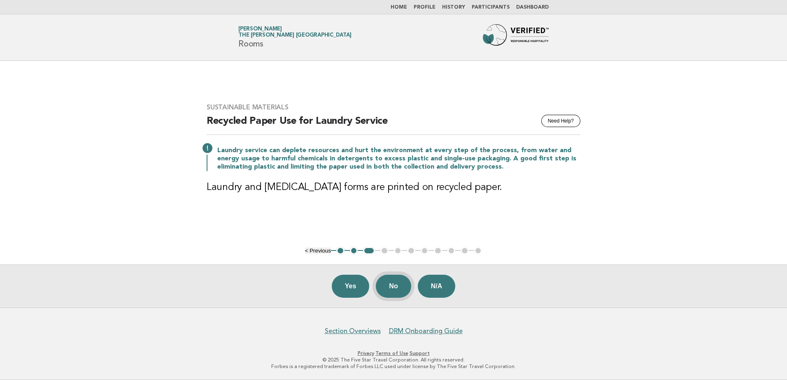
click at [391, 290] on button "No" at bounding box center [393, 286] width 35 height 23
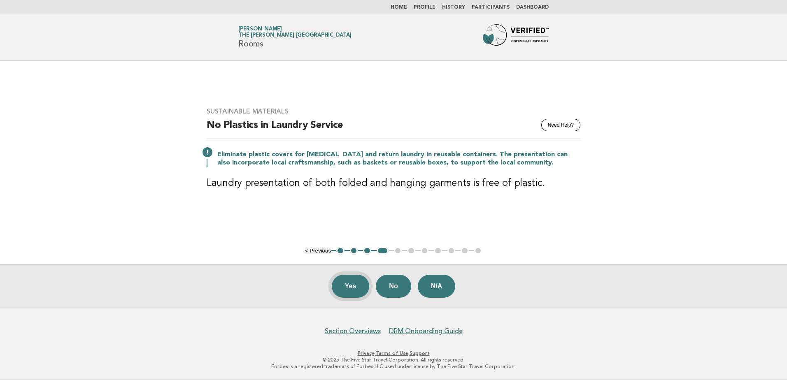
click at [346, 286] on button "Yes" at bounding box center [351, 286] width 38 height 23
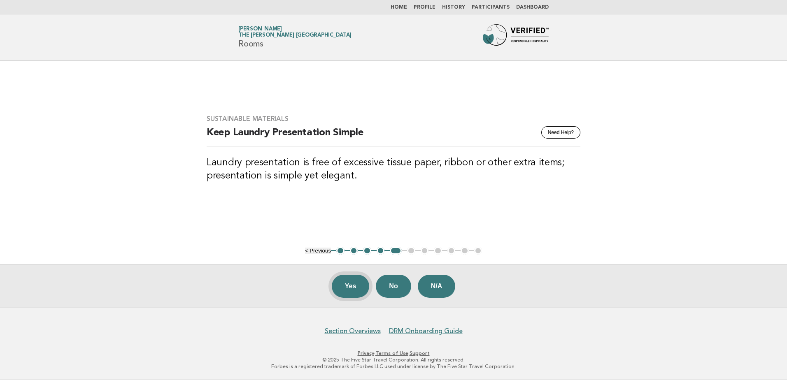
click at [354, 288] on button "Yes" at bounding box center [351, 286] width 38 height 23
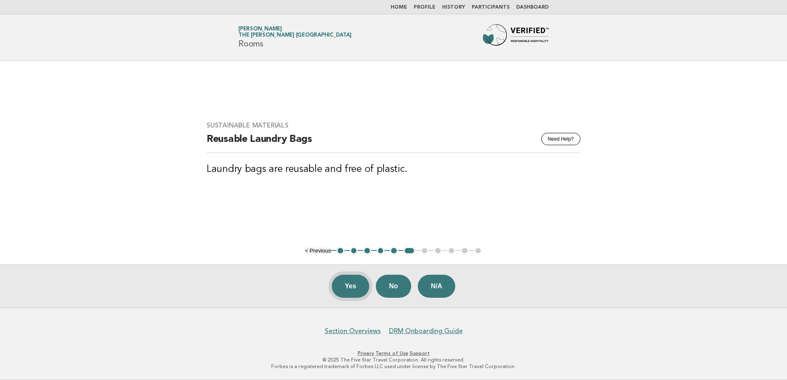
click at [343, 283] on button "Yes" at bounding box center [351, 286] width 38 height 23
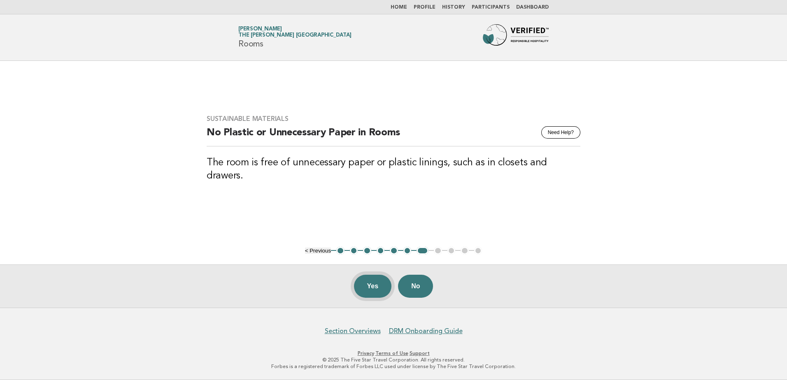
click at [361, 286] on button "Yes" at bounding box center [373, 286] width 38 height 23
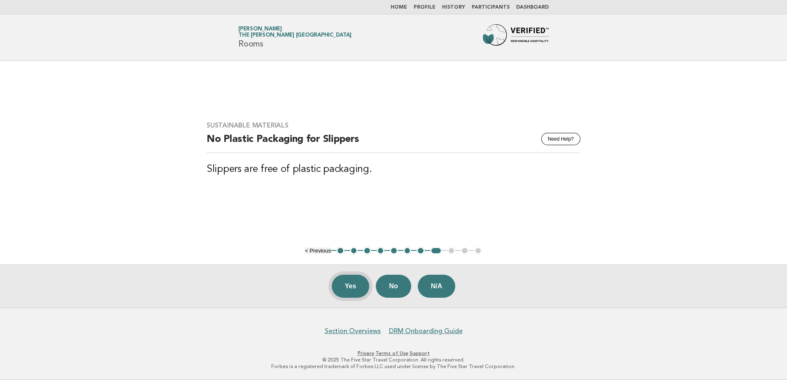
click at [345, 288] on button "Yes" at bounding box center [351, 286] width 38 height 23
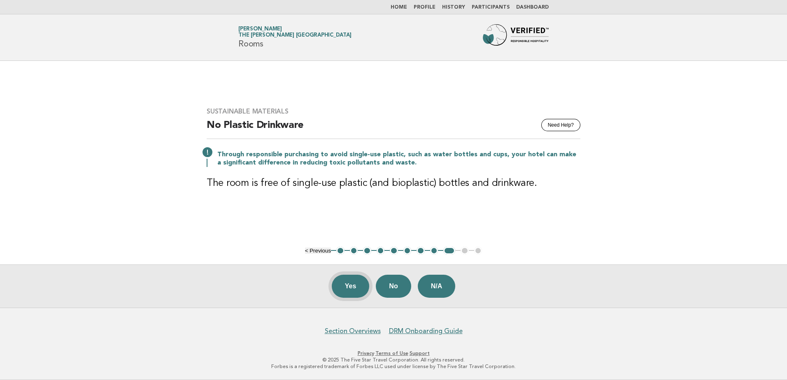
click at [350, 287] on button "Yes" at bounding box center [351, 286] width 38 height 23
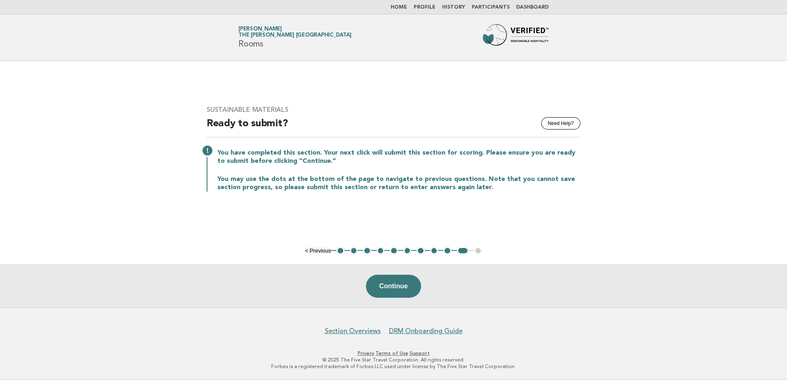
click at [404, 6] on link "Home" at bounding box center [398, 7] width 16 height 5
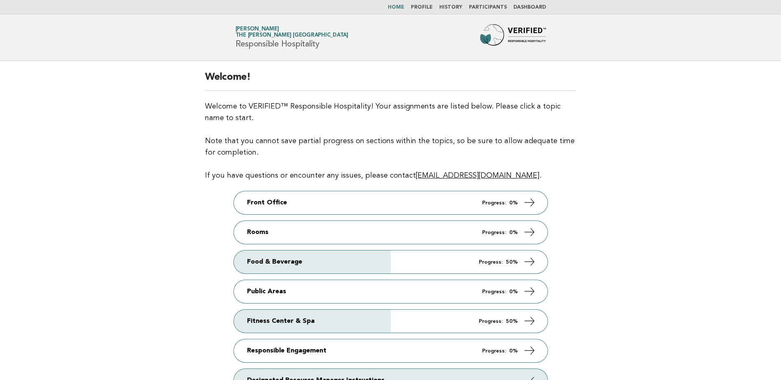
scroll to position [41, 0]
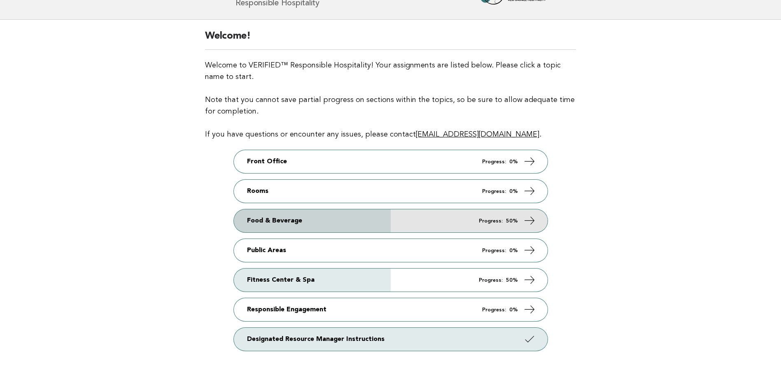
click at [369, 221] on link "Food & Beverage Progress: 50%" at bounding box center [391, 220] width 314 height 23
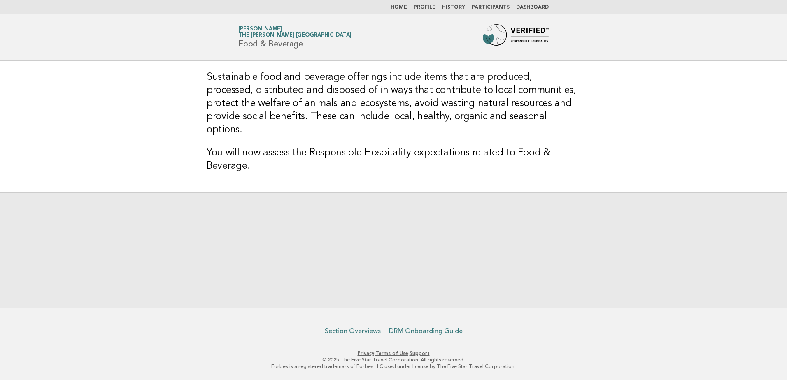
click at [402, 9] on link "Home" at bounding box center [398, 7] width 16 height 5
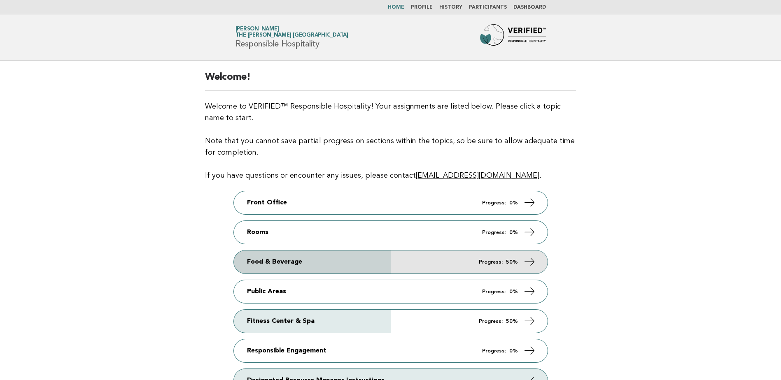
click at [343, 255] on link "Food & Beverage Progress: 50%" at bounding box center [391, 262] width 314 height 23
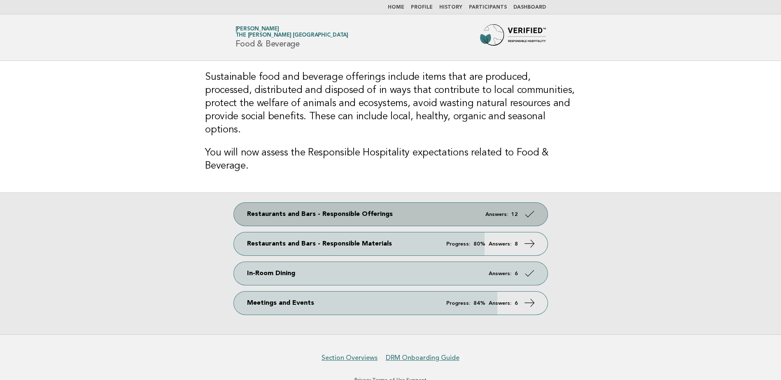
click at [424, 204] on link "Restaurants and Bars - Responsible Offerings Answers: 12" at bounding box center [391, 214] width 314 height 23
click at [415, 204] on link "Restaurants and Bars - Responsible Offerings Answers: 12" at bounding box center [391, 214] width 314 height 23
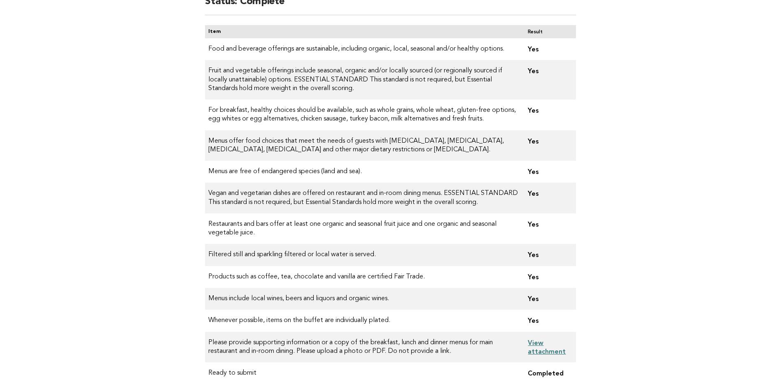
scroll to position [97, 0]
